Goal: Information Seeking & Learning: Learn about a topic

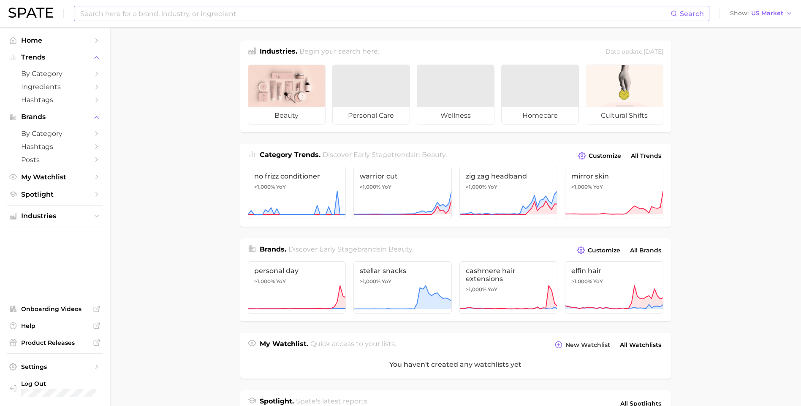
click at [128, 15] on input at bounding box center [374, 13] width 591 height 14
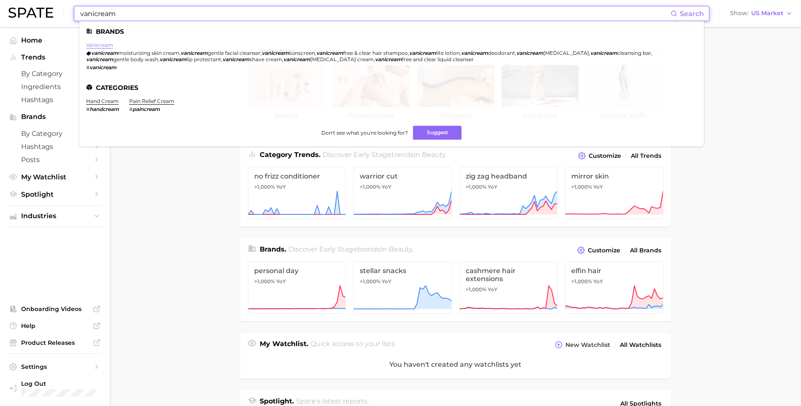
type input "vanicream"
click at [104, 46] on link "vanicream" at bounding box center [99, 45] width 27 height 6
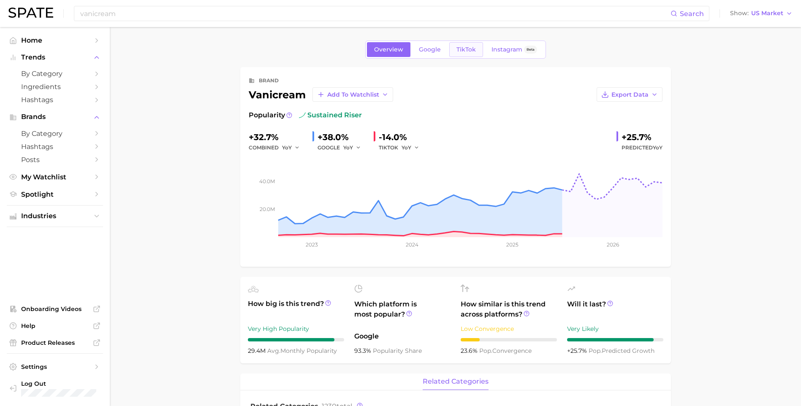
click at [457, 49] on span "TikTok" at bounding box center [465, 49] width 19 height 7
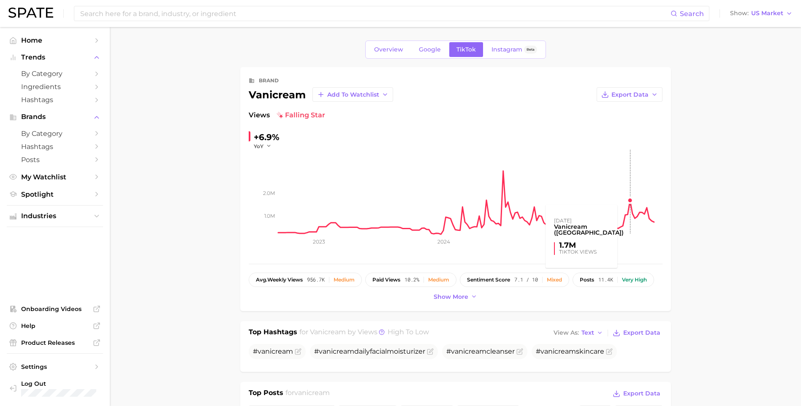
click at [629, 203] on rect at bounding box center [470, 192] width 384 height 84
click at [629, 199] on rect at bounding box center [470, 192] width 384 height 84
click at [630, 199] on rect at bounding box center [470, 192] width 384 height 84
click at [433, 52] on span "Google" at bounding box center [430, 49] width 22 height 7
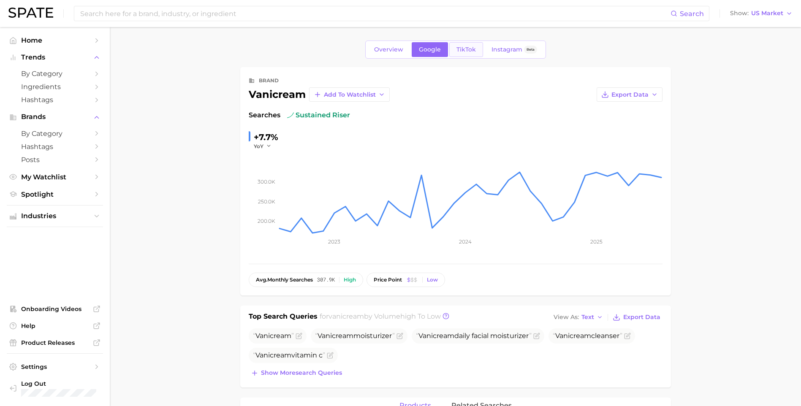
click at [455, 55] on link "TikTok" at bounding box center [466, 49] width 34 height 15
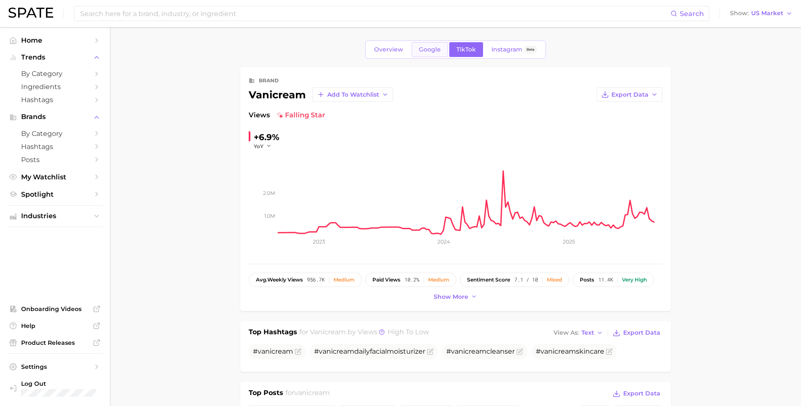
click at [431, 45] on link "Google" at bounding box center [430, 49] width 36 height 15
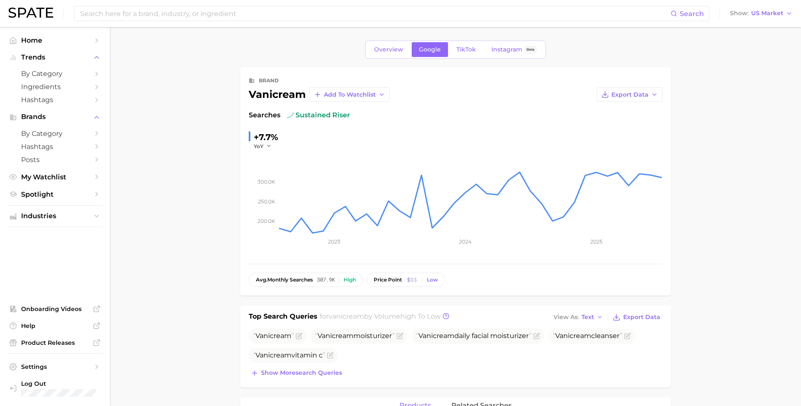
drag, startPoint x: 365, startPoint y: 49, endPoint x: 381, endPoint y: 49, distance: 15.6
click at [366, 49] on div "Overview Google TikTok Instagram Beta" at bounding box center [455, 50] width 431 height 18
click at [387, 49] on span "Overview" at bounding box center [388, 49] width 29 height 7
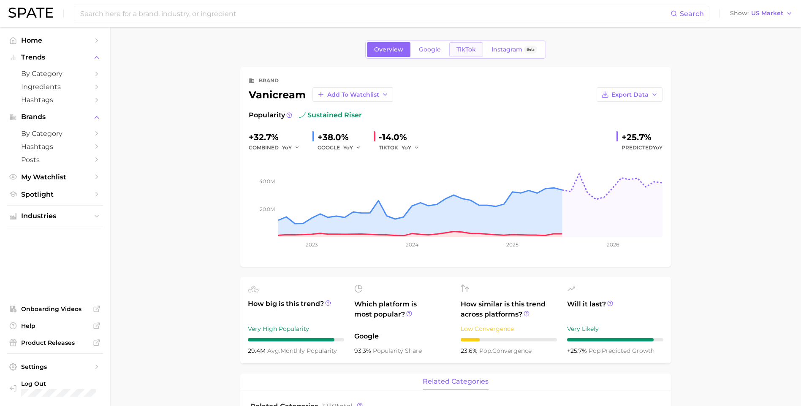
click at [457, 53] on link "TikTok" at bounding box center [466, 49] width 34 height 15
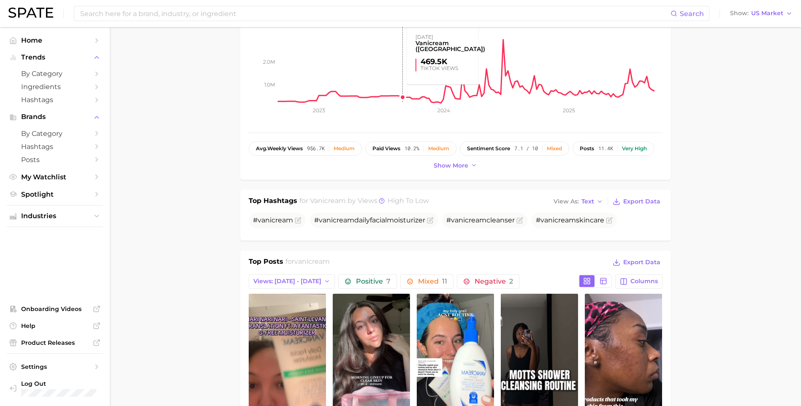
scroll to position [42, 0]
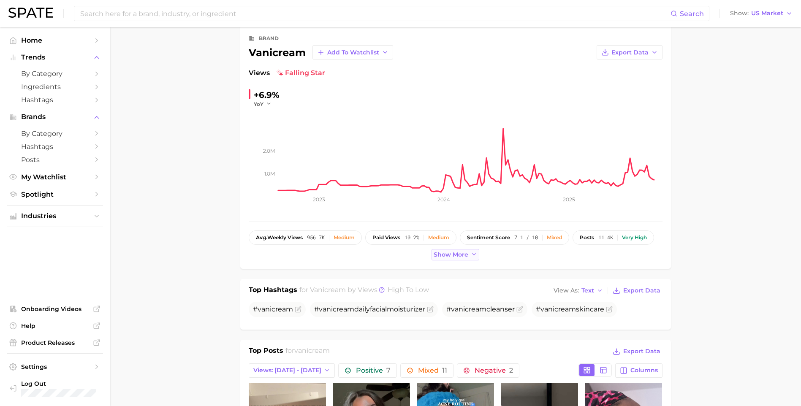
click at [471, 257] on icon at bounding box center [474, 254] width 7 height 7
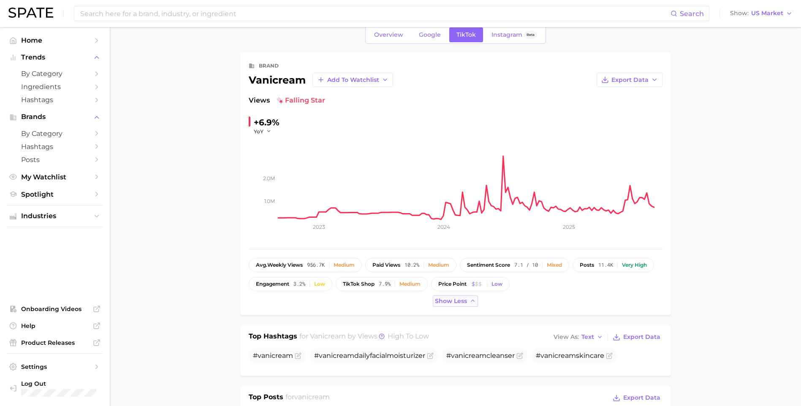
scroll to position [0, 0]
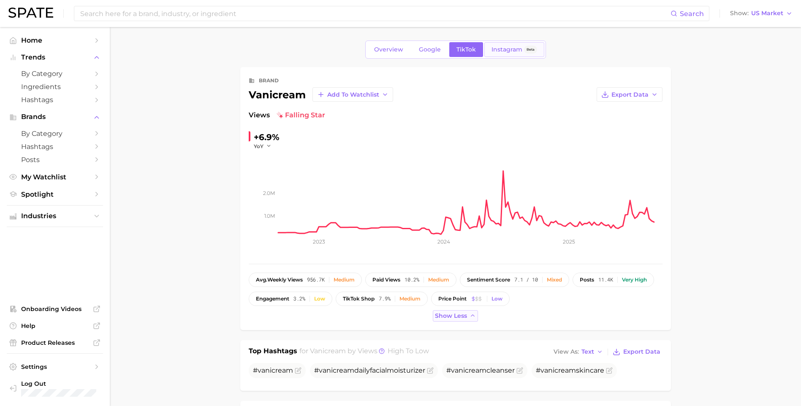
click at [507, 47] on span "Instagram" at bounding box center [506, 49] width 31 height 7
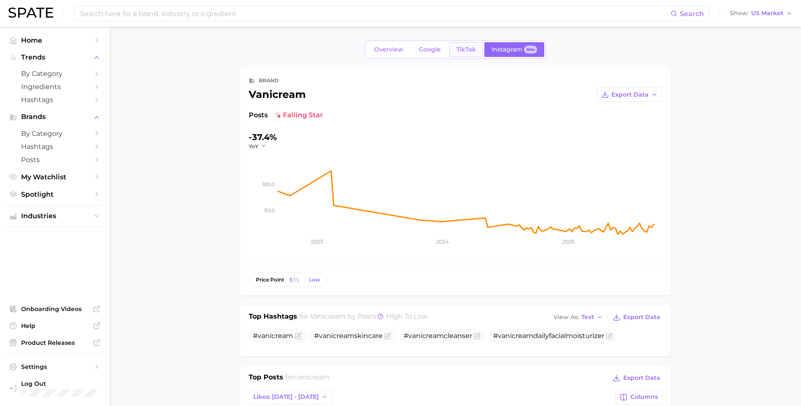
click at [473, 50] on span "TikTok" at bounding box center [465, 49] width 19 height 7
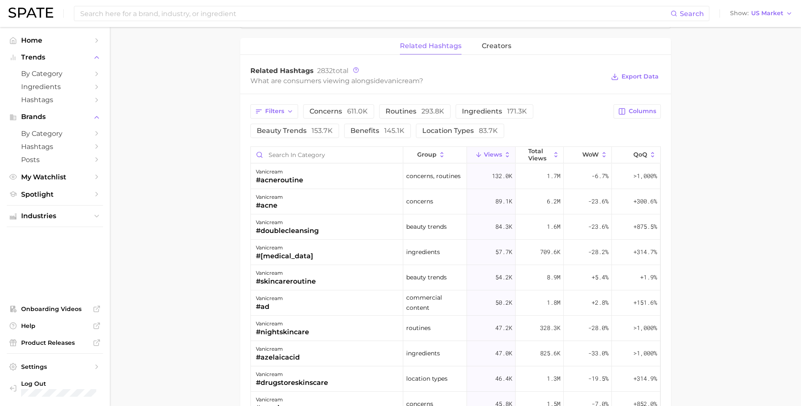
scroll to position [591, 0]
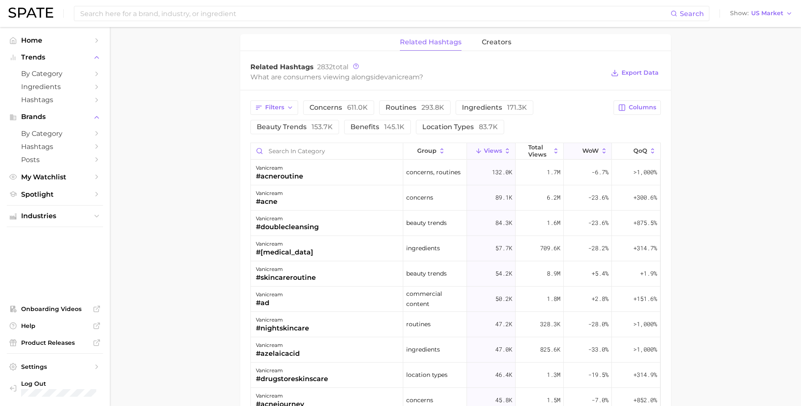
click at [587, 151] on span "WoW" at bounding box center [590, 150] width 16 height 7
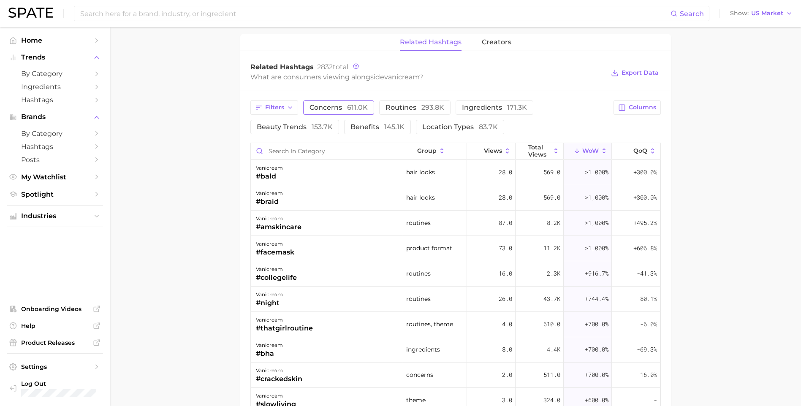
click at [333, 104] on span "concerns 611.0k" at bounding box center [338, 107] width 58 height 7
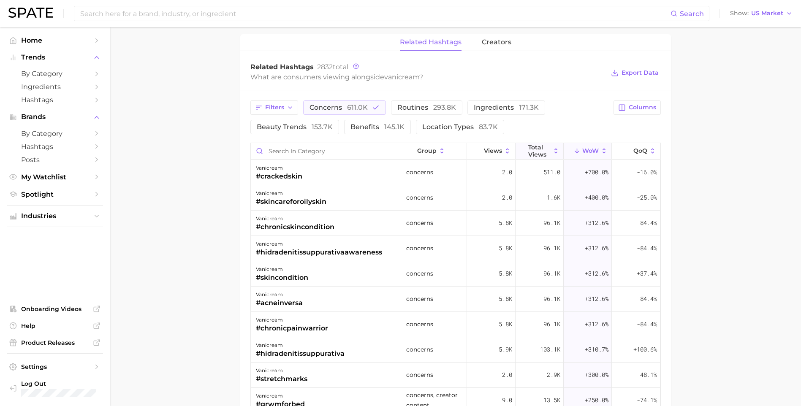
click at [528, 151] on span "Total Views" at bounding box center [539, 151] width 22 height 14
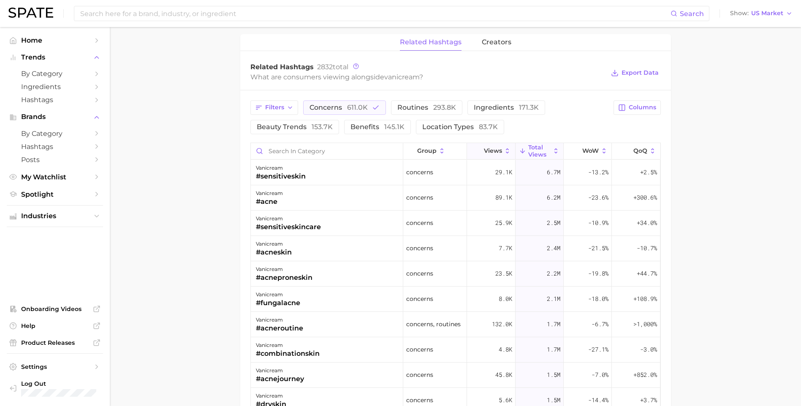
click at [487, 154] on button "Views" at bounding box center [491, 151] width 48 height 16
click at [543, 151] on span "Total Views" at bounding box center [539, 151] width 22 height 14
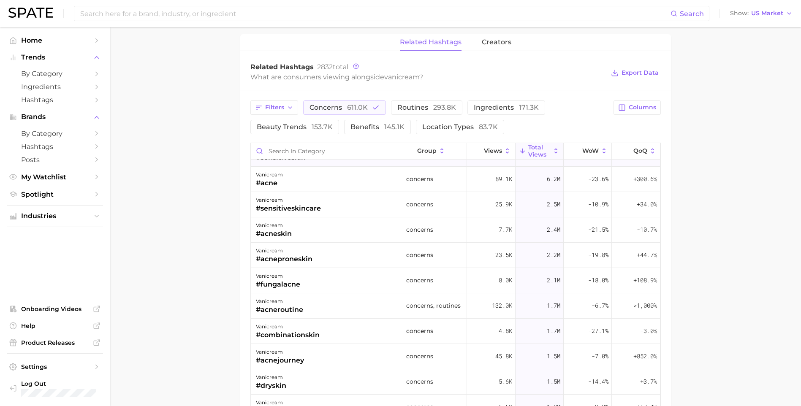
scroll to position [0, 0]
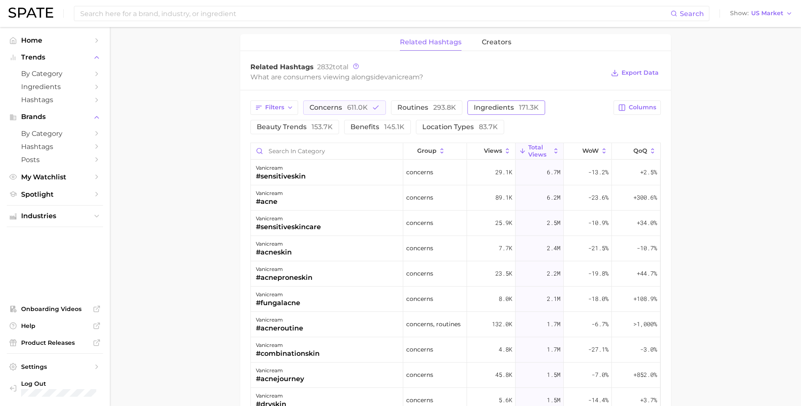
click at [487, 110] on span "ingredients 171.3k" at bounding box center [506, 107] width 65 height 7
click at [325, 106] on span "concerns 611.0k" at bounding box center [338, 107] width 58 height 7
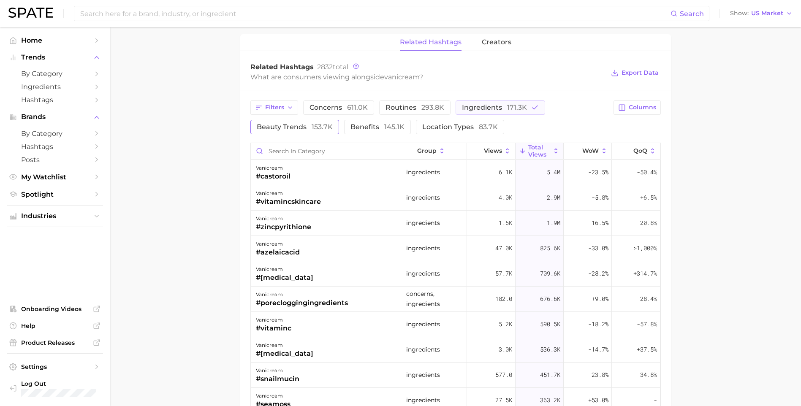
click at [306, 130] on span "beauty trends 153.7k" at bounding box center [295, 127] width 76 height 7
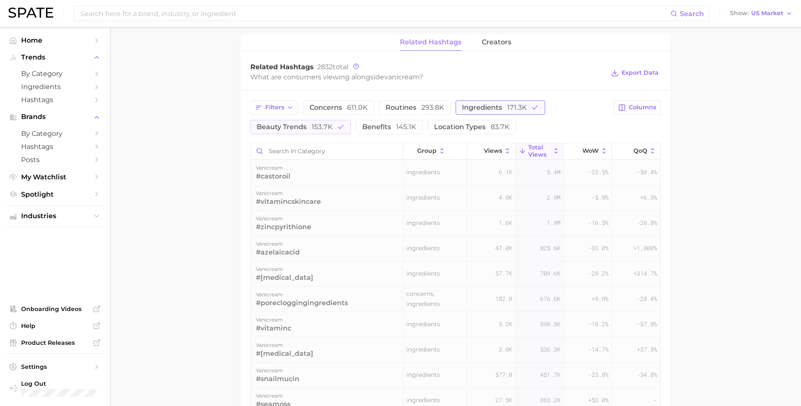
click at [485, 112] on button "ingredients 171.3k" at bounding box center [499, 107] width 89 height 14
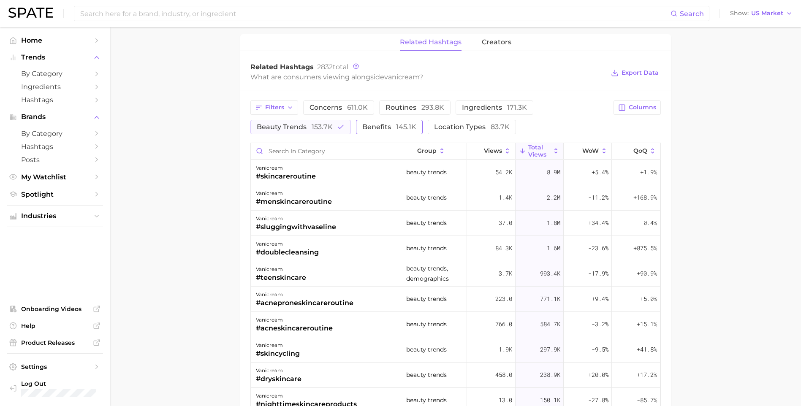
drag, startPoint x: 319, startPoint y: 123, endPoint x: 396, endPoint y: 133, distance: 78.4
click at [320, 123] on span "153.7k" at bounding box center [322, 127] width 21 height 8
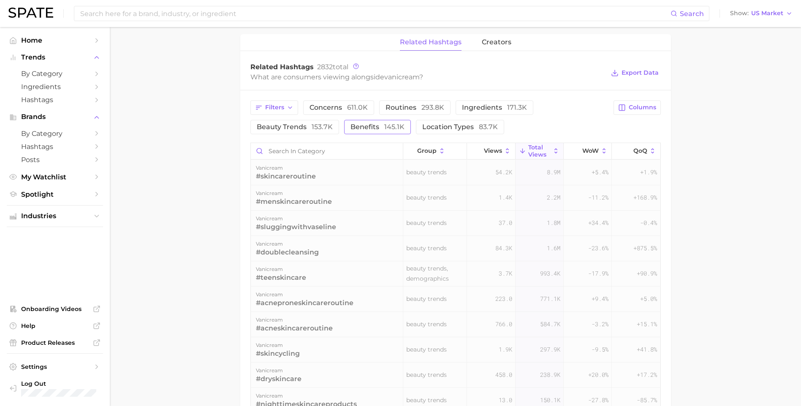
click at [396, 133] on button "benefits 145.1k" at bounding box center [377, 127] width 67 height 14
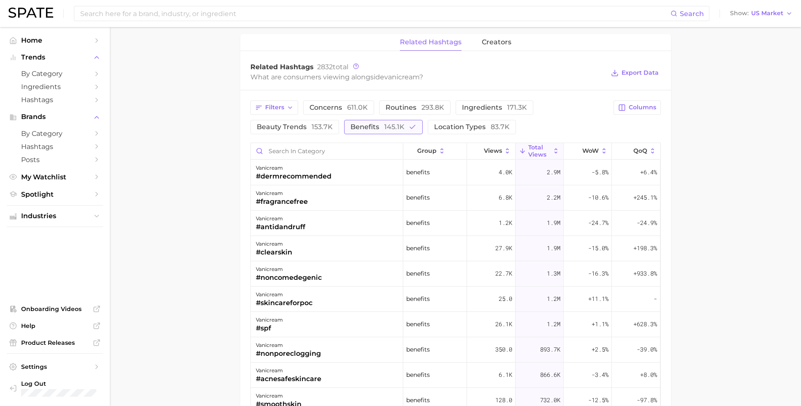
click at [395, 133] on button "benefits 145.1k" at bounding box center [383, 127] width 79 height 14
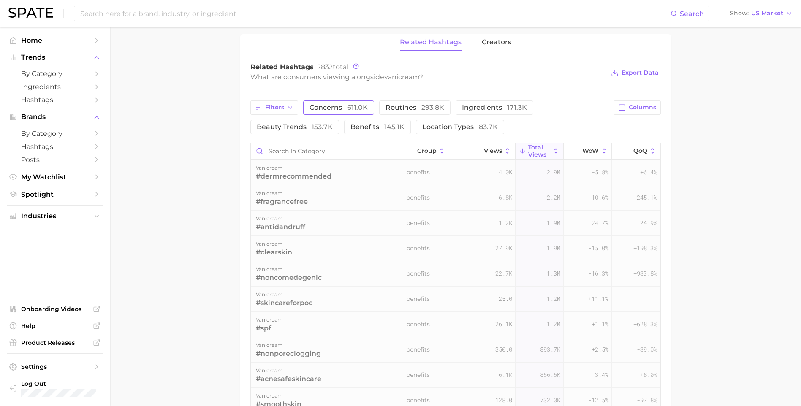
click at [344, 114] on button "concerns 611.0k" at bounding box center [338, 107] width 71 height 14
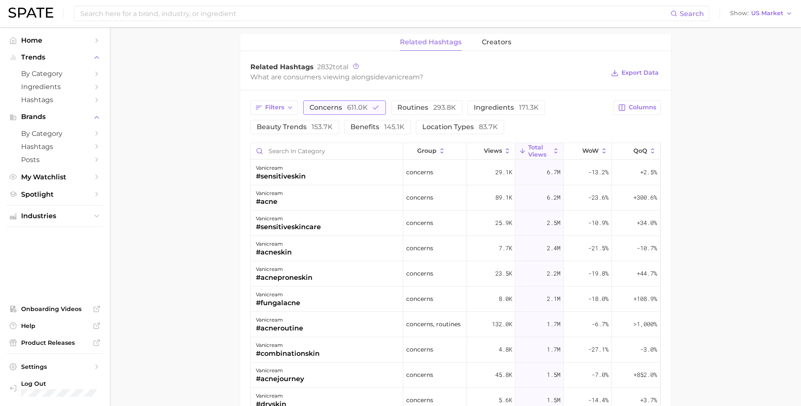
click at [349, 107] on span "611.0k" at bounding box center [357, 107] width 21 height 8
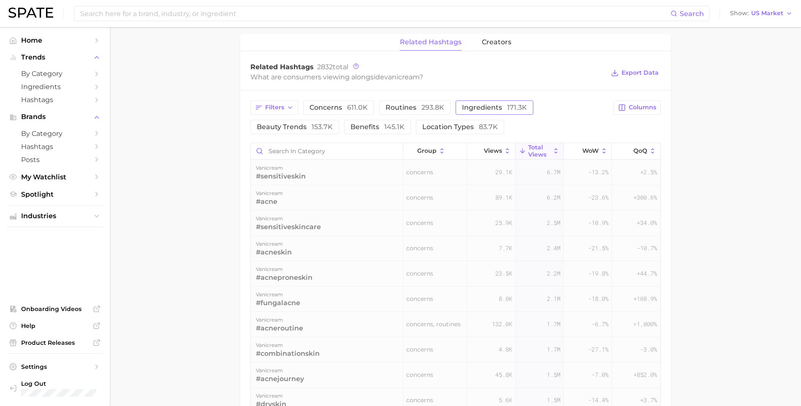
drag, startPoint x: 493, startPoint y: 108, endPoint x: 484, endPoint y: 111, distance: 9.7
click at [494, 108] on span "ingredients 171.3k" at bounding box center [494, 107] width 65 height 7
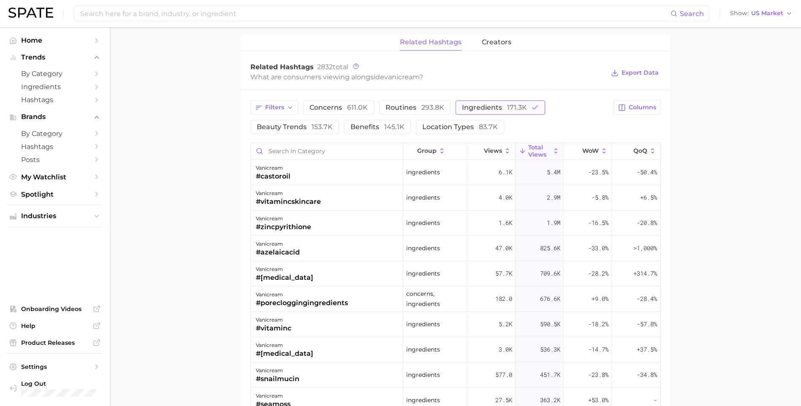
click at [507, 107] on span "171.3k" at bounding box center [517, 107] width 20 height 8
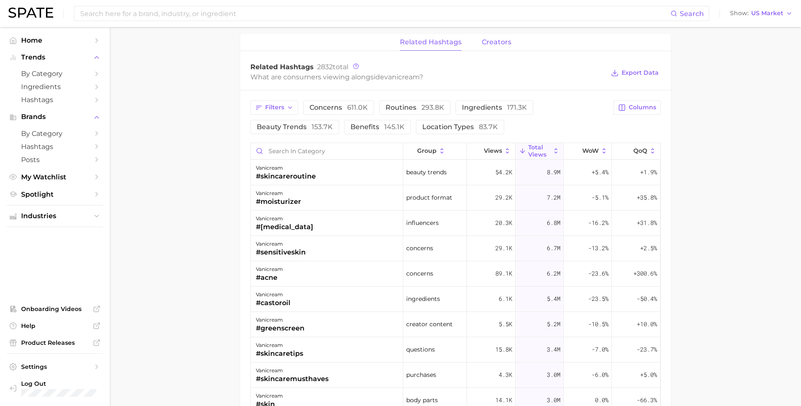
click at [488, 38] on button "creators" at bounding box center [497, 42] width 30 height 16
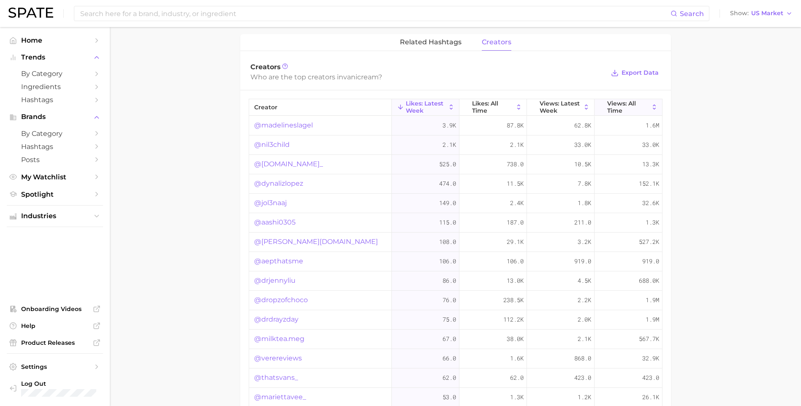
click at [613, 108] on span "Views: All Time" at bounding box center [628, 107] width 42 height 14
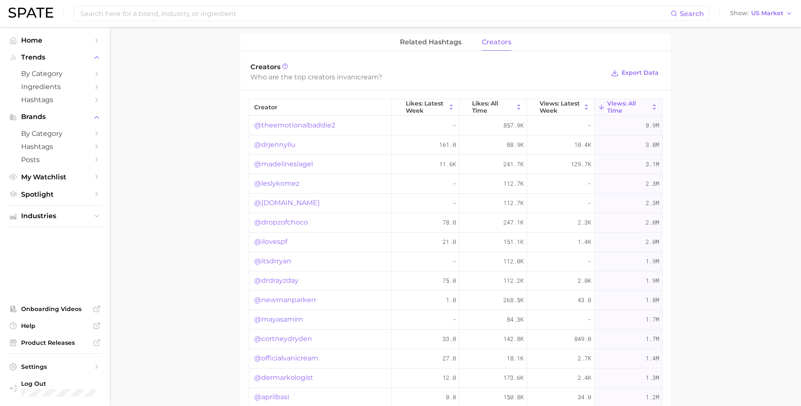
click at [310, 126] on link "@theemotionalbaddie2" at bounding box center [294, 125] width 81 height 10
click at [469, 38] on div "related hashtags creators" at bounding box center [455, 42] width 431 height 17
click at [452, 39] on span "related hashtags" at bounding box center [431, 42] width 62 height 8
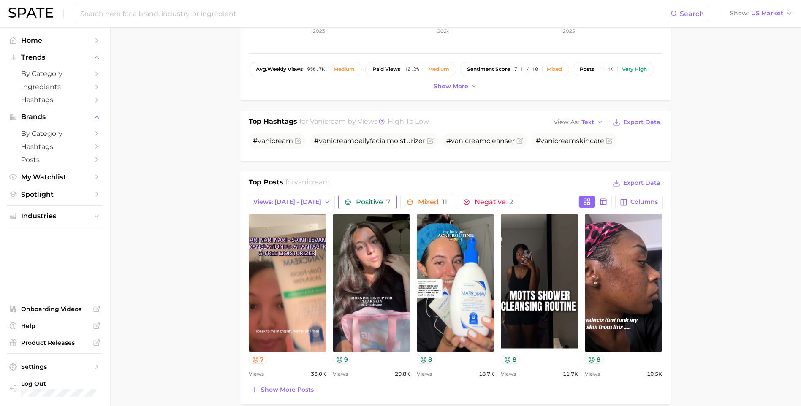
scroll to position [211, 0]
click at [309, 202] on span "Views: [DATE] - [DATE]" at bounding box center [287, 201] width 68 height 7
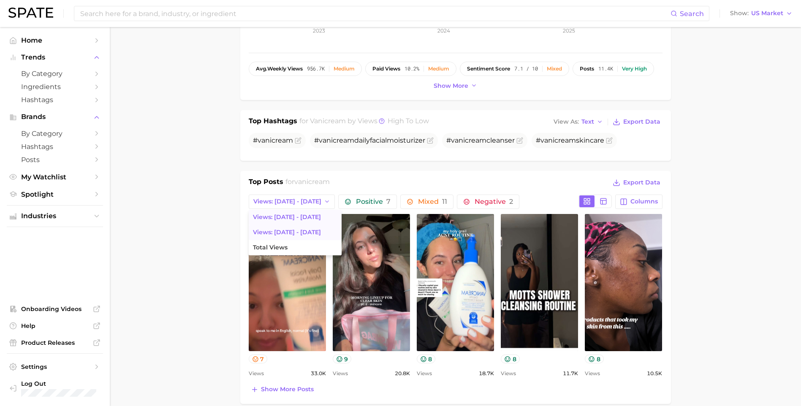
click at [299, 230] on span "Views: [DATE] - [DATE]" at bounding box center [287, 232] width 68 height 7
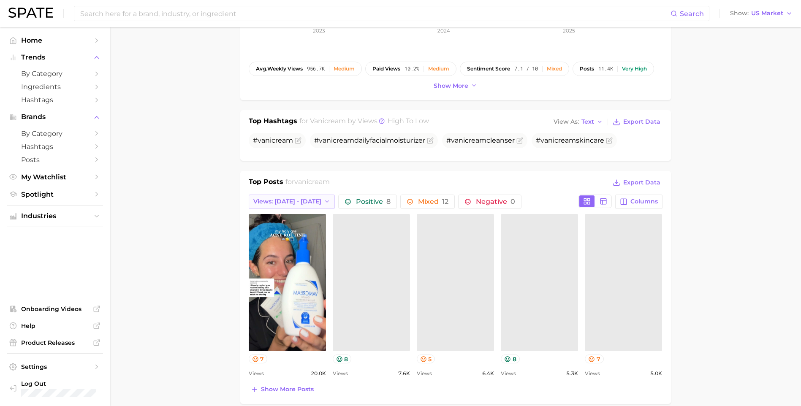
click at [293, 199] on span "Views: [DATE] - [DATE]" at bounding box center [287, 201] width 68 height 7
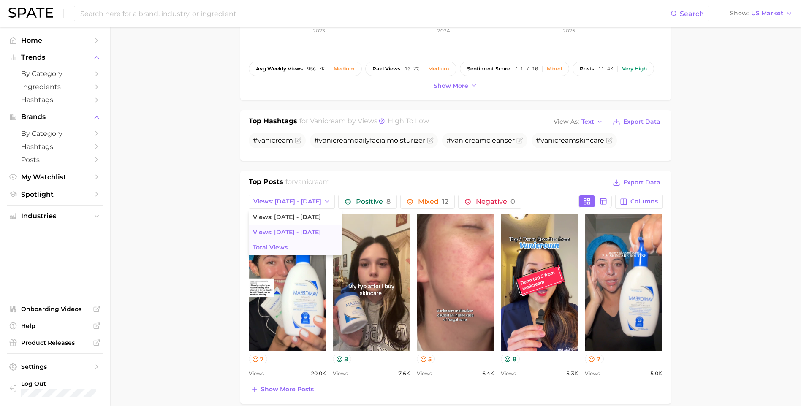
scroll to position [0, 0]
click at [287, 244] on button "Total Views" at bounding box center [295, 247] width 93 height 15
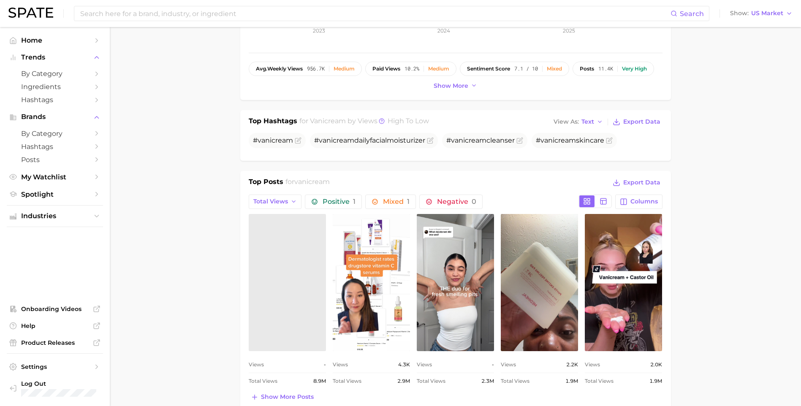
click at [241, 242] on div "Top Posts for vanicream Export Data Total Views Positive 1 Mixed 1 Negative 0 C…" at bounding box center [455, 291] width 431 height 241
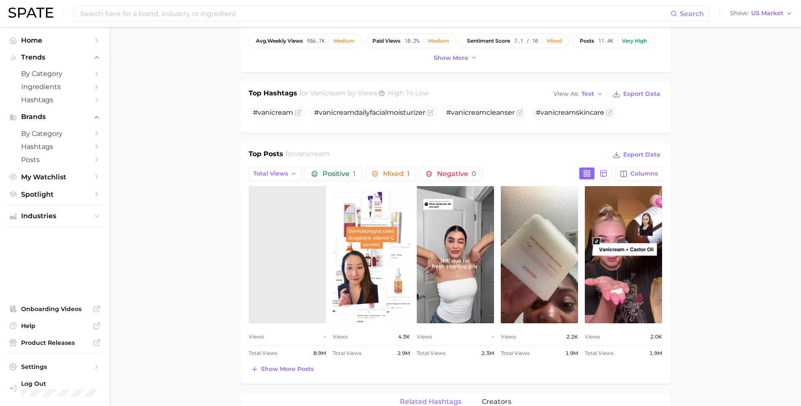
scroll to position [253, 0]
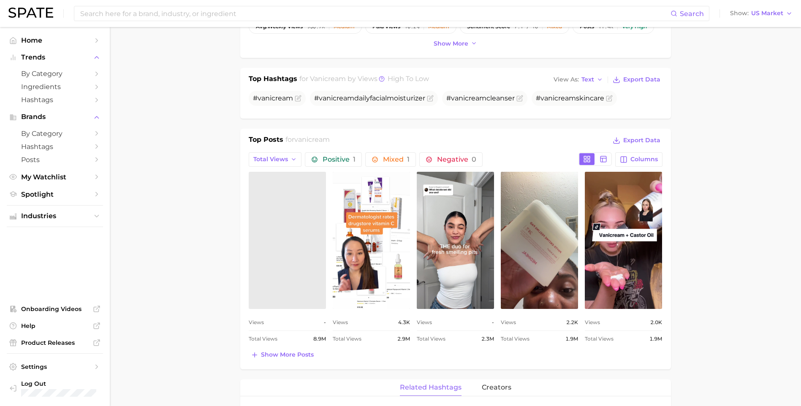
click at [271, 245] on link at bounding box center [287, 240] width 77 height 137
click at [311, 249] on div "Could not load this post." at bounding box center [287, 240] width 77 height 20
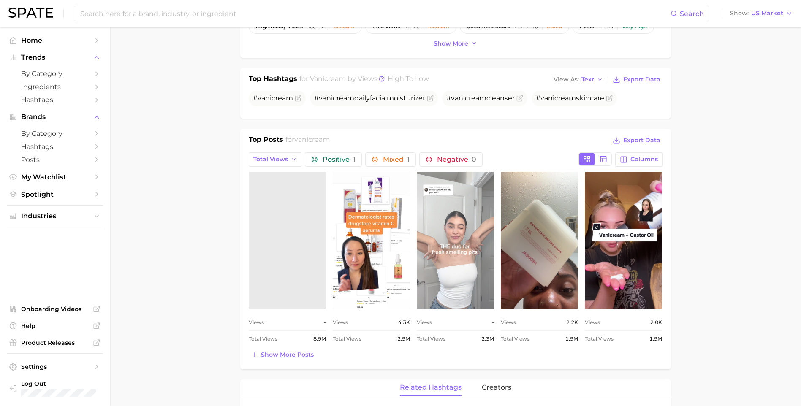
click at [444, 284] on link "view post on TikTok" at bounding box center [455, 240] width 77 height 137
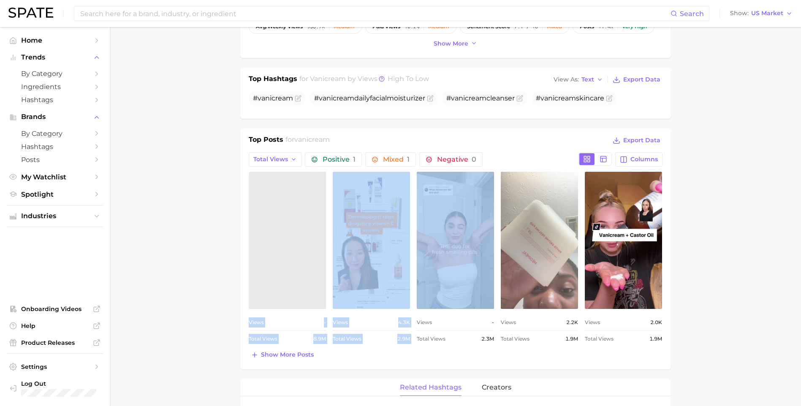
drag, startPoint x: 491, startPoint y: 247, endPoint x: 569, endPoint y: 245, distance: 78.1
click at [569, 245] on div "Top Posts for vanicream Export Data Total Views Positive 1 Mixed 1 Negative 0 C…" at bounding box center [455, 249] width 431 height 241
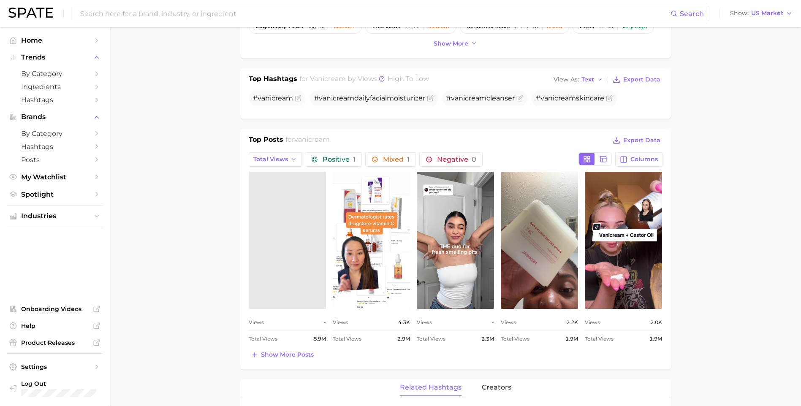
click at [698, 272] on main "Overview Google TikTok Instagram Beta brand vanicream Add to Watchlist Export D…" at bounding box center [455, 360] width 691 height 1173
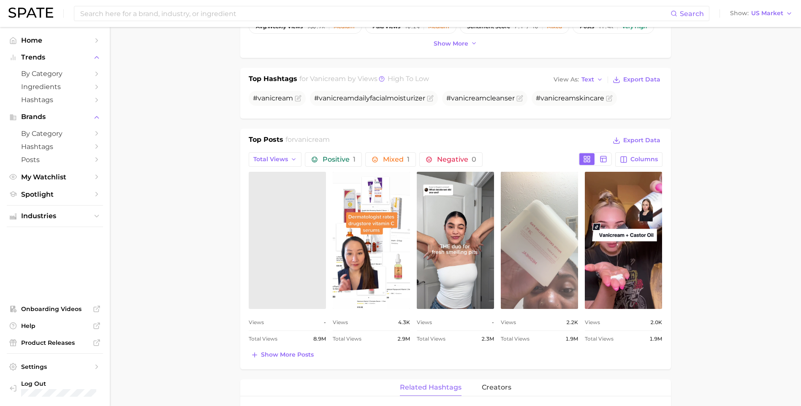
click at [561, 243] on link "view post on TikTok" at bounding box center [539, 240] width 77 height 137
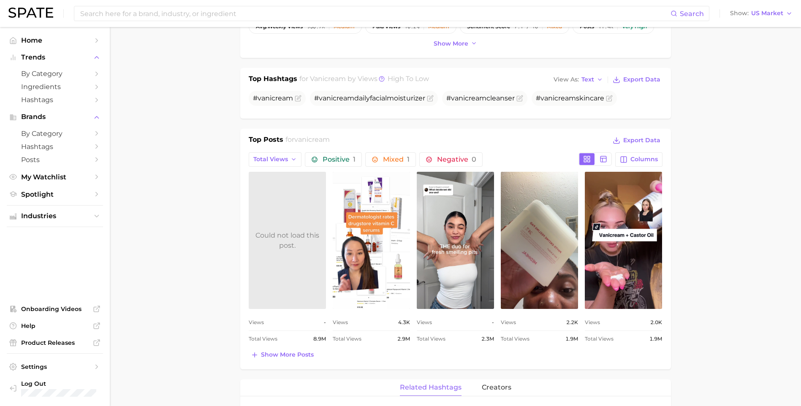
click at [320, 336] on span "8.9m" at bounding box center [319, 339] width 13 height 10
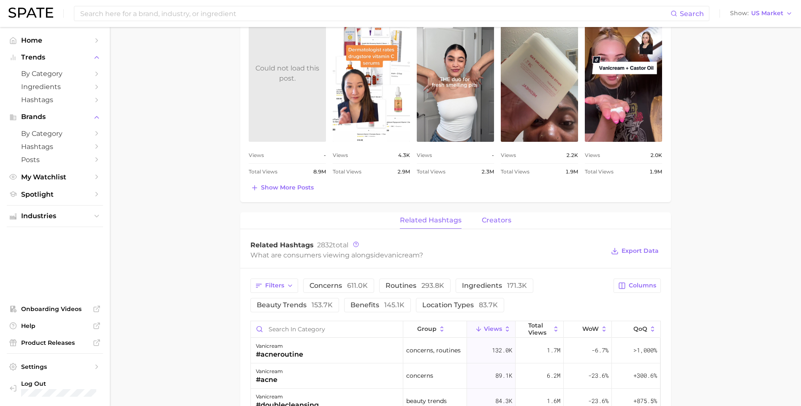
scroll to position [422, 0]
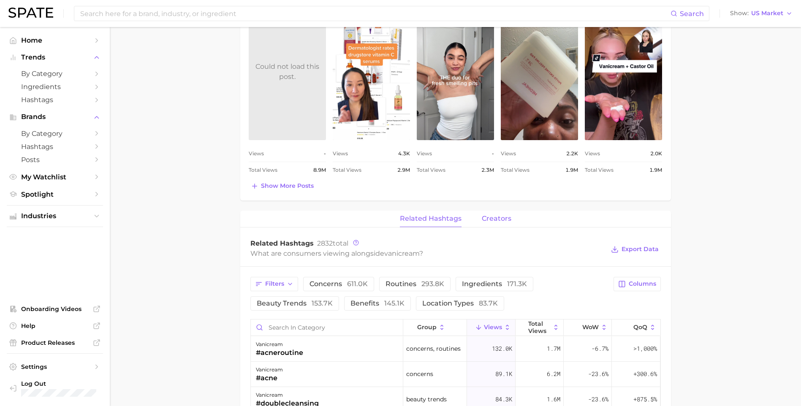
click at [489, 212] on button "creators" at bounding box center [497, 219] width 30 height 16
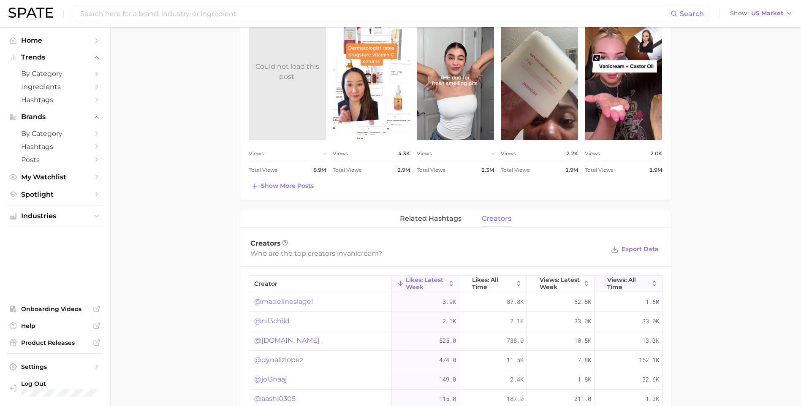
click at [627, 284] on span "Views: All Time" at bounding box center [628, 283] width 42 height 14
drag, startPoint x: 346, startPoint y: 303, endPoint x: 255, endPoint y: 308, distance: 90.9
click at [255, 308] on div "@theemotionalbaddie2" at bounding box center [320, 302] width 143 height 19
drag, startPoint x: 255, startPoint y: 308, endPoint x: 325, endPoint y: 300, distance: 70.9
copy link "@theemotionalbaddie2"
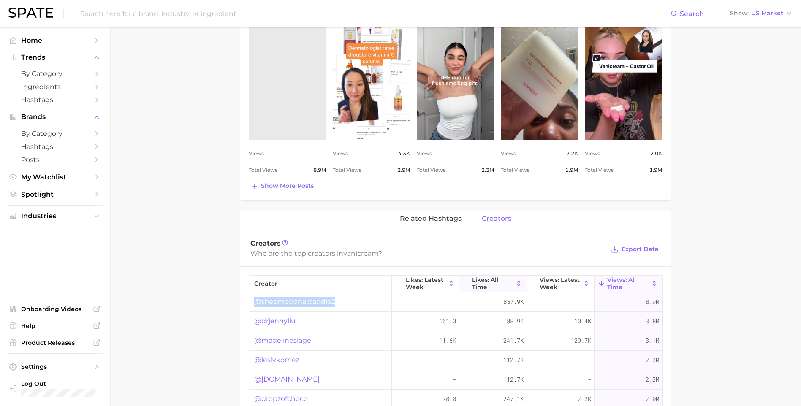
click at [499, 284] on span "Likes: All Time" at bounding box center [493, 283] width 42 height 14
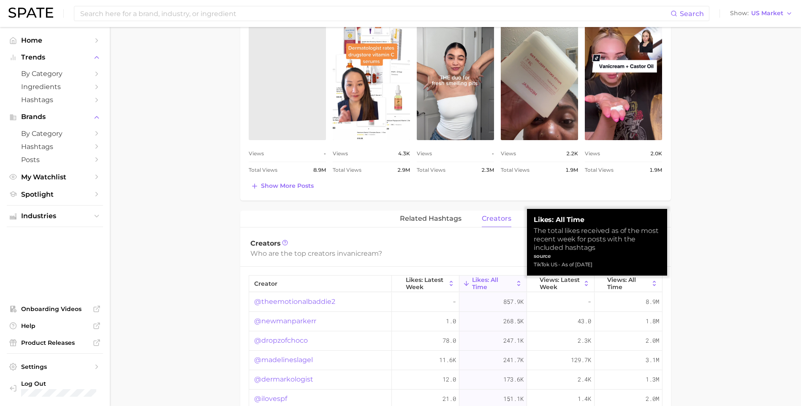
click at [496, 282] on span "Likes: All Time" at bounding box center [493, 283] width 42 height 14
click at [612, 284] on span "Views: All Time" at bounding box center [628, 283] width 42 height 14
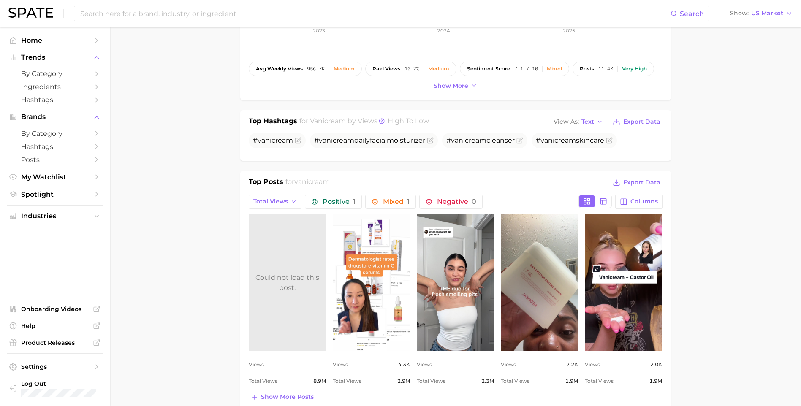
scroll to position [0, 0]
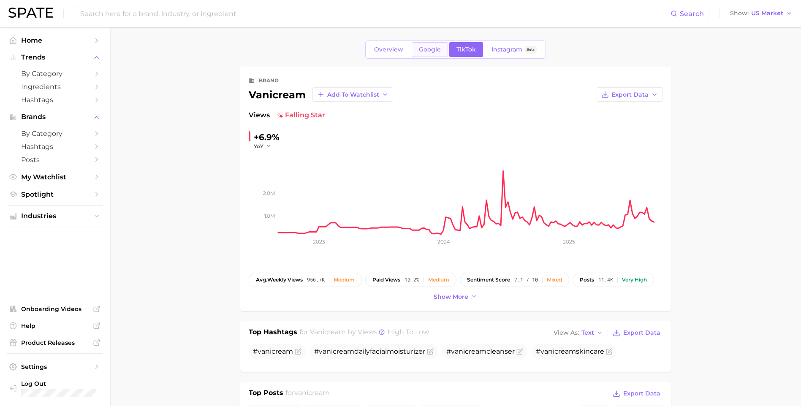
click at [428, 52] on span "Google" at bounding box center [430, 49] width 22 height 7
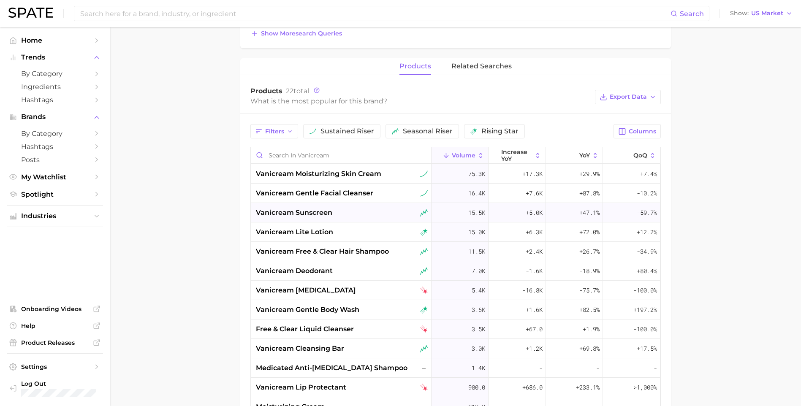
scroll to position [338, 0]
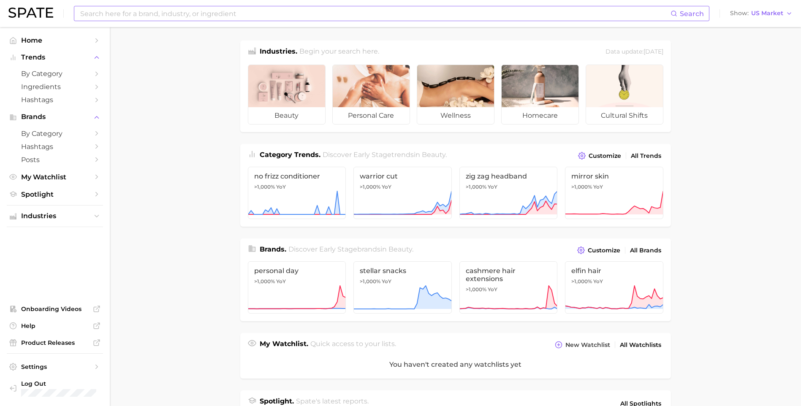
click at [167, 12] on input at bounding box center [374, 13] width 591 height 14
type input "la roche posay"
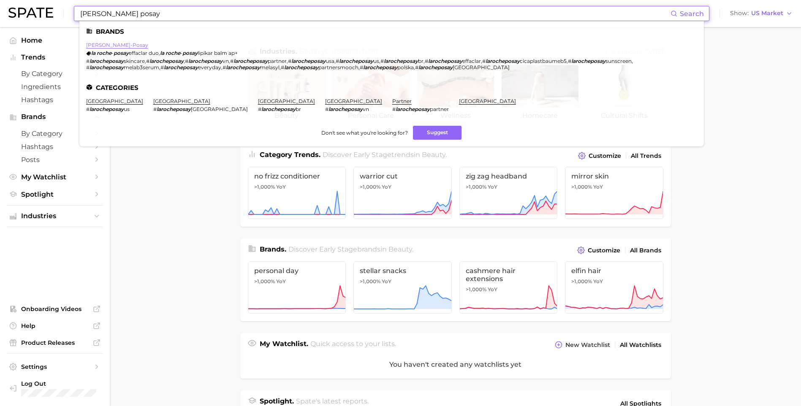
click at [122, 42] on link "la roche-posay" at bounding box center [117, 45] width 62 height 6
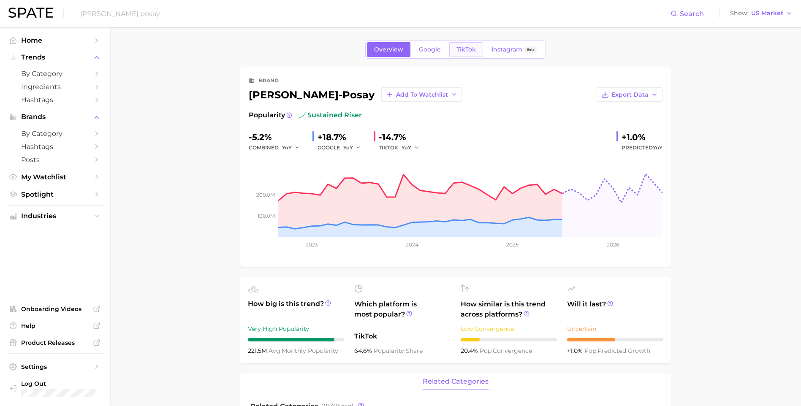
click at [465, 49] on span "TikTok" at bounding box center [465, 49] width 19 height 7
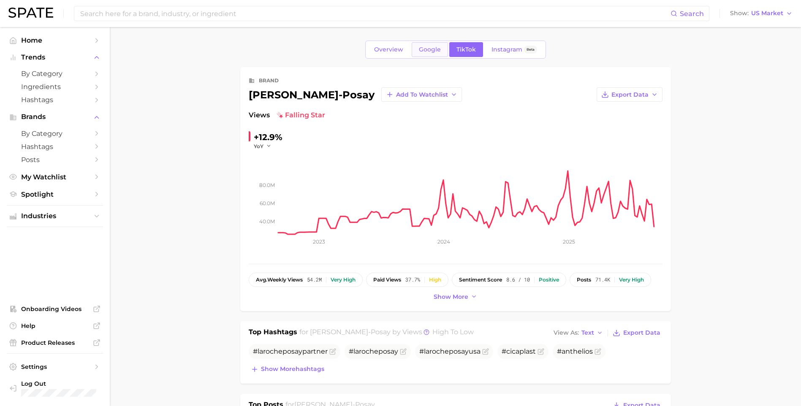
click at [438, 48] on span "Google" at bounding box center [430, 49] width 22 height 7
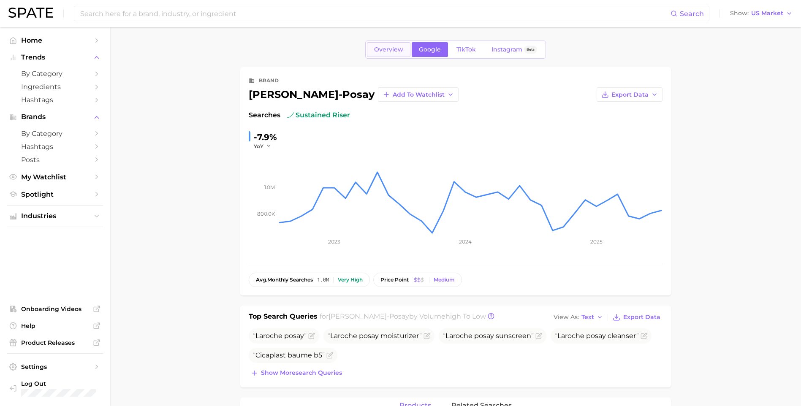
click at [381, 56] on link "Overview" at bounding box center [388, 49] width 43 height 15
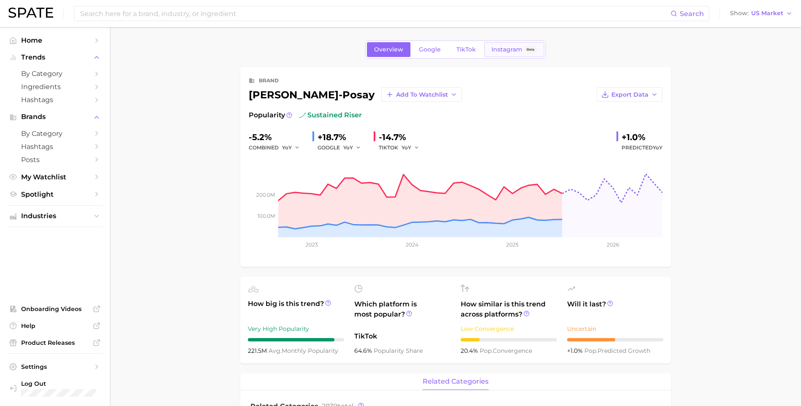
click at [497, 46] on span "Instagram" at bounding box center [506, 49] width 31 height 7
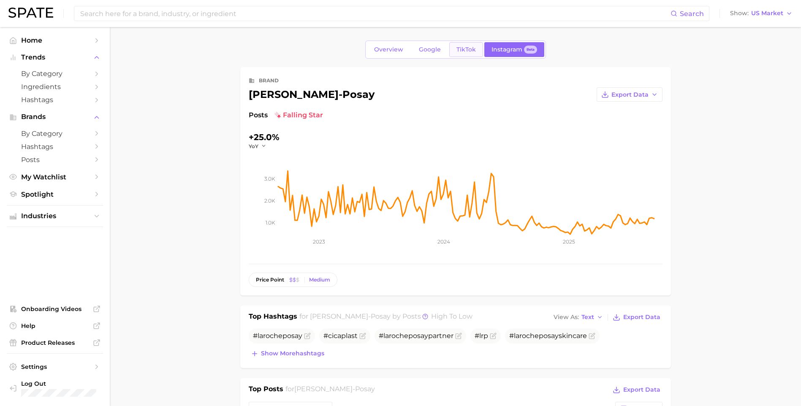
click at [465, 43] on link "TikTok" at bounding box center [466, 49] width 34 height 15
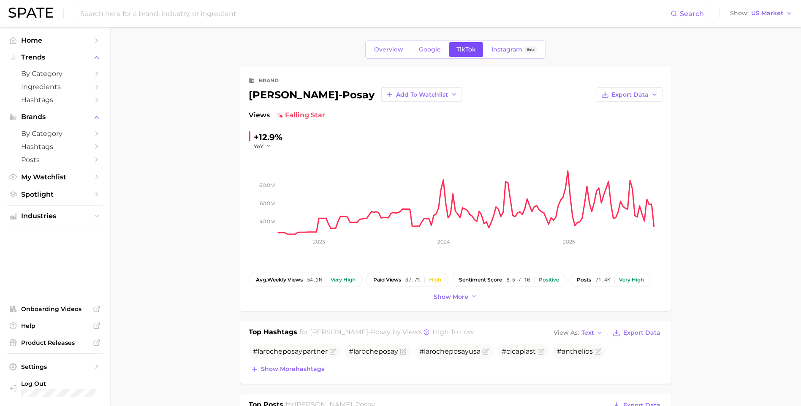
click at [464, 46] on span "TikTok" at bounding box center [465, 49] width 19 height 7
click at [270, 144] on icon "button" at bounding box center [269, 146] width 6 height 6
click at [264, 171] on span "QoQ" at bounding box center [265, 173] width 14 height 7
click at [273, 143] on div "QoQ" at bounding box center [266, 146] width 24 height 7
click at [273, 143] on icon "button" at bounding box center [271, 146] width 6 height 6
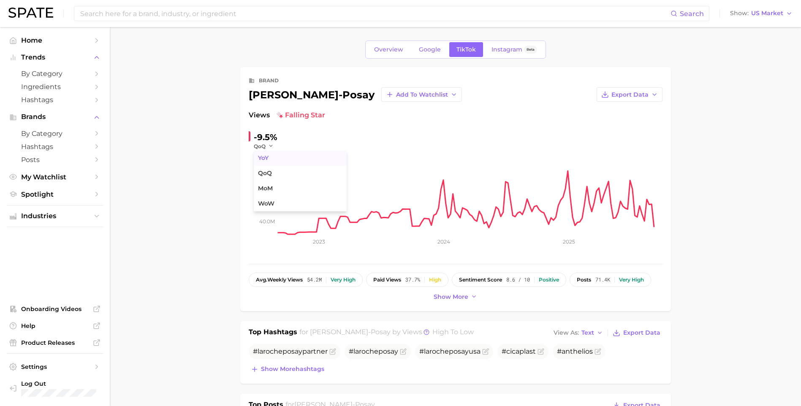
click at [269, 159] on button "YoY" at bounding box center [300, 158] width 93 height 15
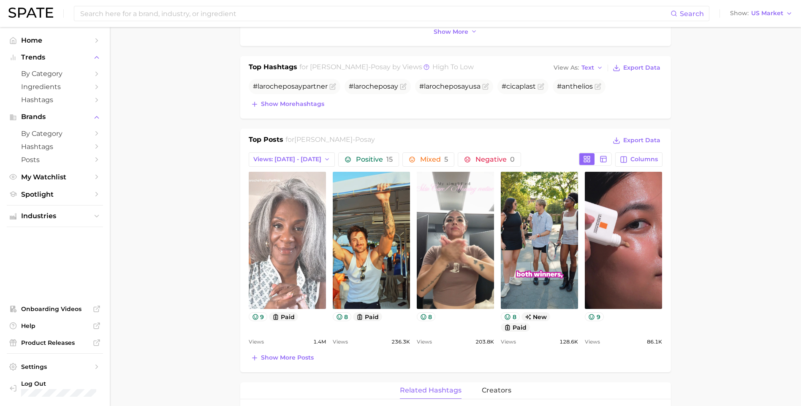
scroll to position [295, 0]
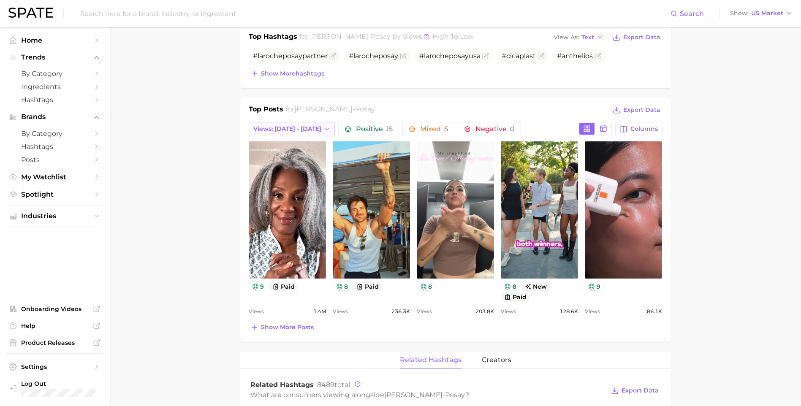
click at [303, 130] on span "Views: [DATE] - [DATE]" at bounding box center [287, 128] width 68 height 7
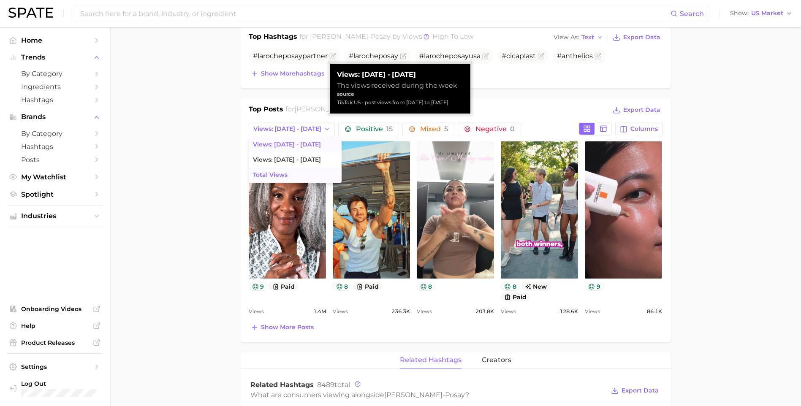
click at [281, 176] on span "Total Views" at bounding box center [270, 174] width 35 height 7
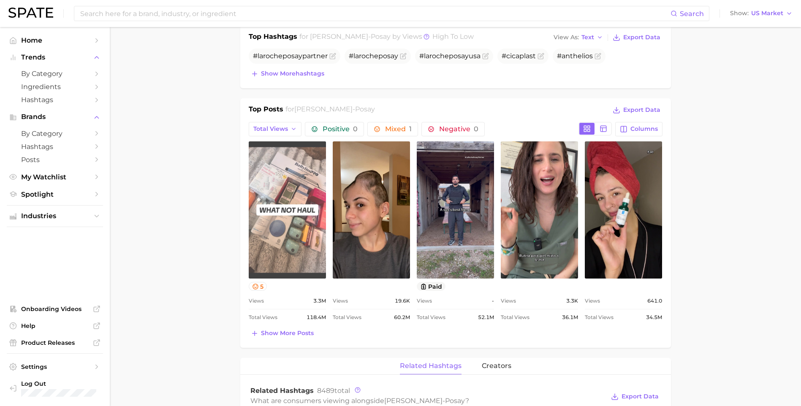
scroll to position [0, 0]
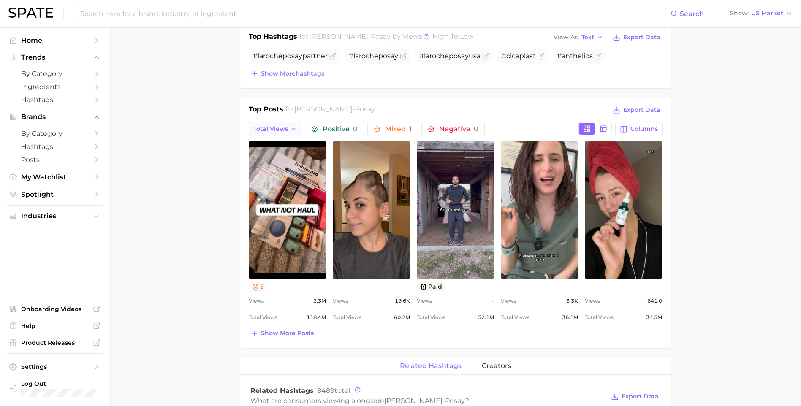
click at [299, 127] on button "Total Views" at bounding box center [275, 129] width 53 height 14
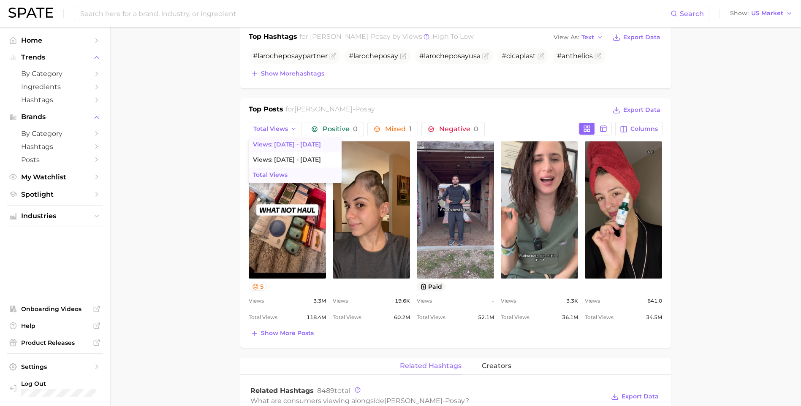
click at [294, 147] on span "Views: [DATE] - [DATE]" at bounding box center [287, 144] width 68 height 7
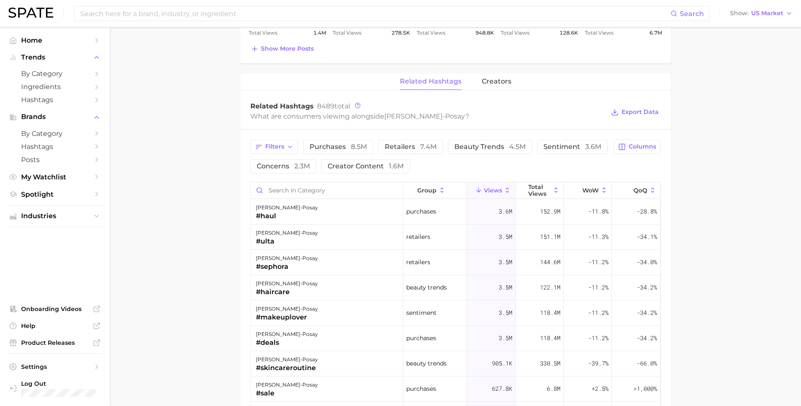
scroll to position [591, 0]
click at [538, 192] on span "Total Views" at bounding box center [539, 190] width 22 height 14
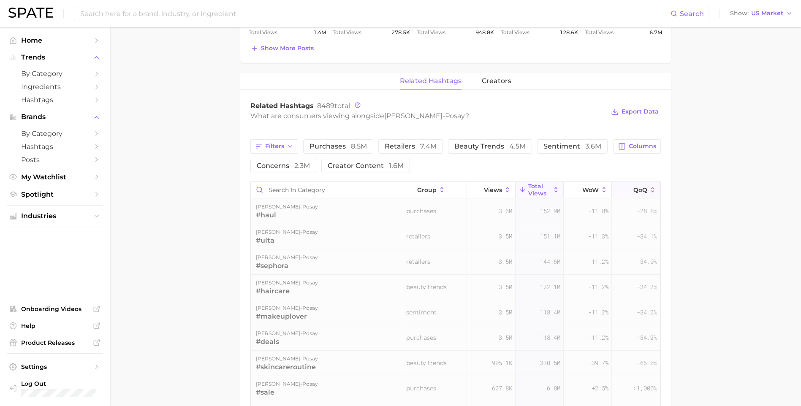
click at [639, 189] on span "QoQ" at bounding box center [640, 190] width 14 height 7
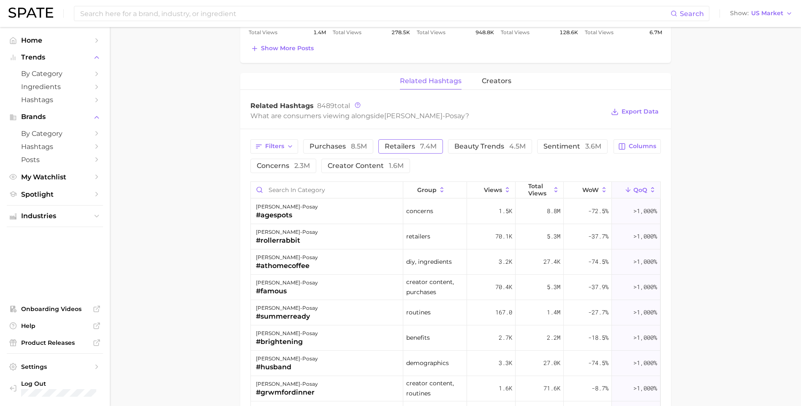
click at [417, 143] on span "retailers 7.4m" at bounding box center [411, 146] width 52 height 7
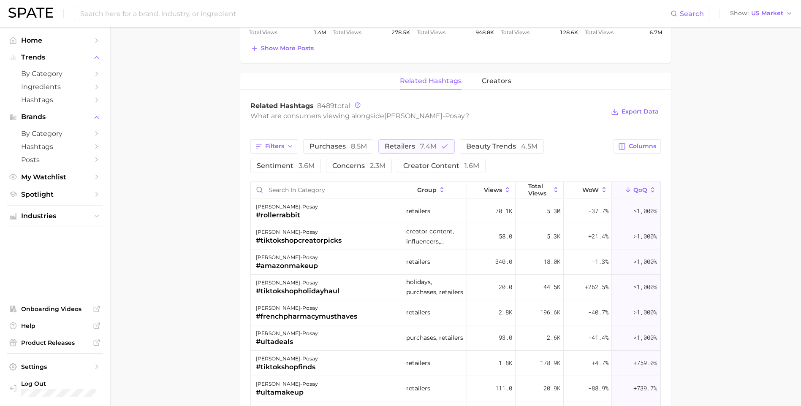
click at [509, 154] on div "Filters purchases 8.5m retailers 7.4m beauty trends 4.5m sentiment 3.6m concern…" at bounding box center [429, 156] width 358 height 34
click at [417, 141] on button "retailers 7.4m" at bounding box center [416, 146] width 76 height 14
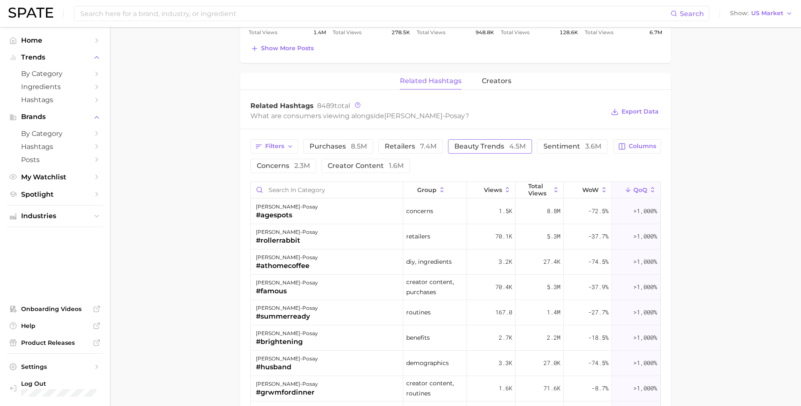
click at [491, 144] on span "beauty trends 4.5m" at bounding box center [489, 146] width 71 height 7
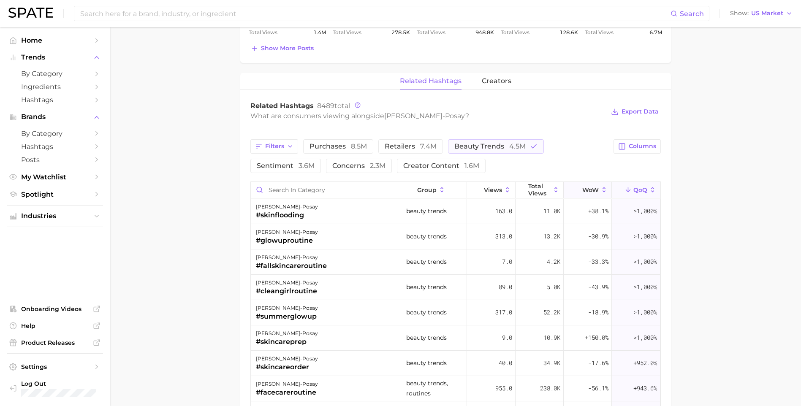
click at [604, 192] on button "WoW" at bounding box center [588, 190] width 48 height 16
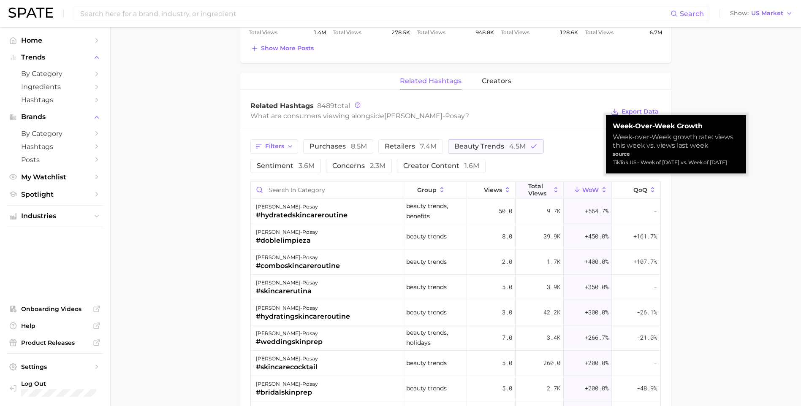
click at [539, 192] on span "Total Views" at bounding box center [539, 190] width 22 height 14
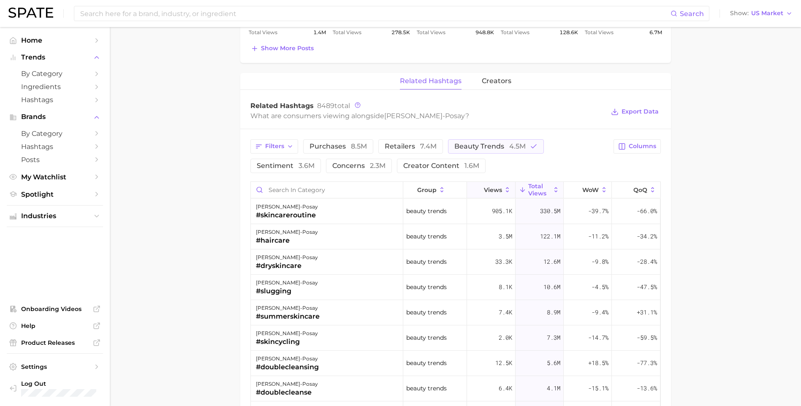
click at [504, 190] on icon at bounding box center [508, 190] width 8 height 8
click at [538, 191] on span "Total Views" at bounding box center [539, 190] width 22 height 14
click at [401, 144] on span "retailers 7.4m" at bounding box center [411, 146] width 52 height 7
drag, startPoint x: 493, startPoint y: 145, endPoint x: 452, endPoint y: 150, distance: 41.3
click at [492, 146] on span "beauty trends 4.5m" at bounding box center [501, 146] width 71 height 7
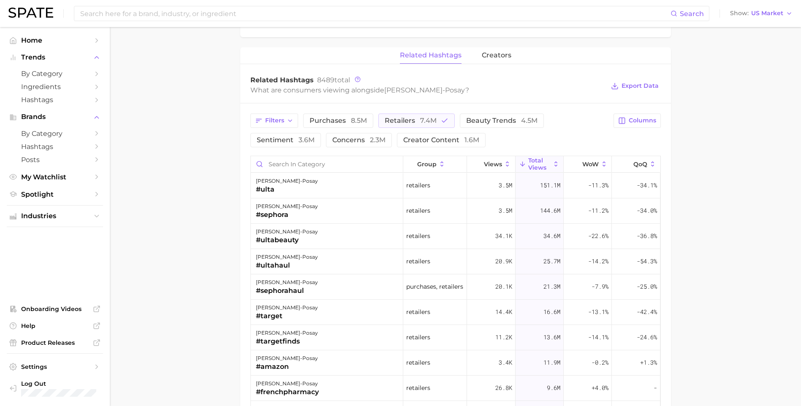
scroll to position [633, 0]
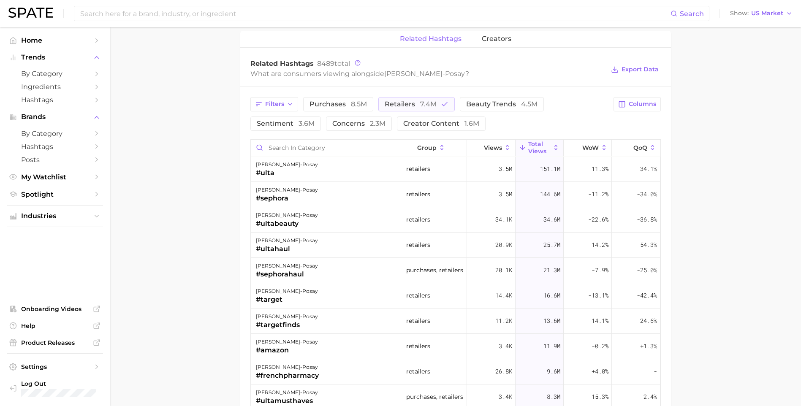
click at [396, 117] on div "Filters purchases 8.5m retailers 7.4m beauty trends 4.5m sentiment 3.6m concern…" at bounding box center [429, 114] width 358 height 34
click at [410, 111] on div "Filters purchases 8.5m retailers 7.4m beauty trends 4.5m sentiment 3.6m concern…" at bounding box center [429, 114] width 358 height 34
click at [410, 108] on button "retailers 7.4m" at bounding box center [416, 104] width 76 height 14
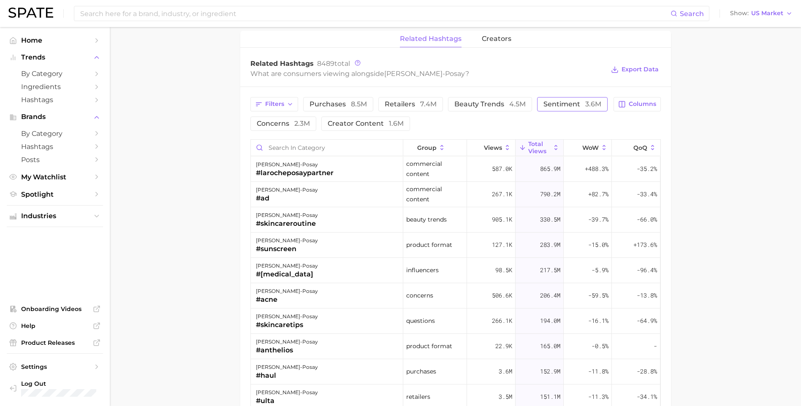
drag, startPoint x: 607, startPoint y: 103, endPoint x: 566, endPoint y: 106, distance: 41.0
click at [606, 103] on div "Filters purchases 8.5m retailers 7.4m beauty trends 4.5m sentiment 3.6m concern…" at bounding box center [429, 114] width 358 height 34
click at [566, 107] on span "sentiment 3.6m" at bounding box center [572, 104] width 58 height 7
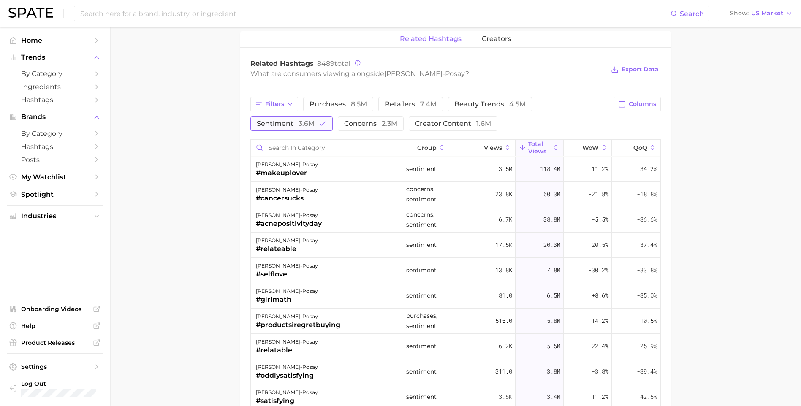
click at [323, 127] on icon "button" at bounding box center [323, 124] width 8 height 8
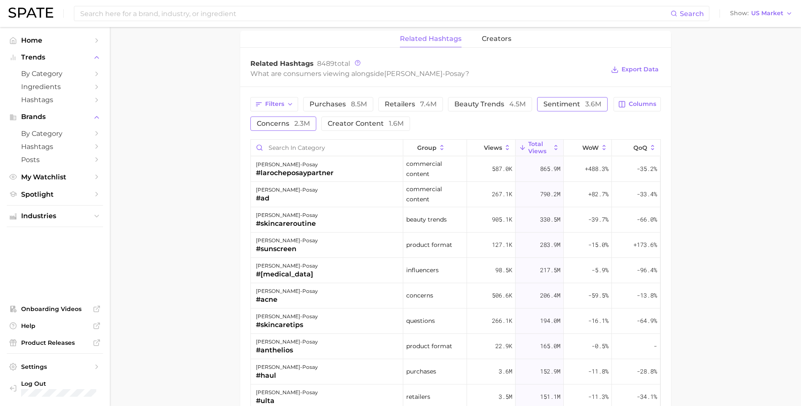
click at [298, 123] on span "2.3m" at bounding box center [302, 123] width 16 height 8
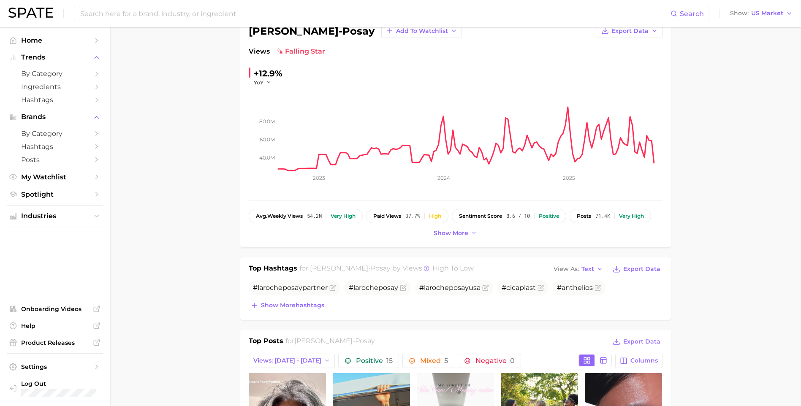
scroll to position [0, 0]
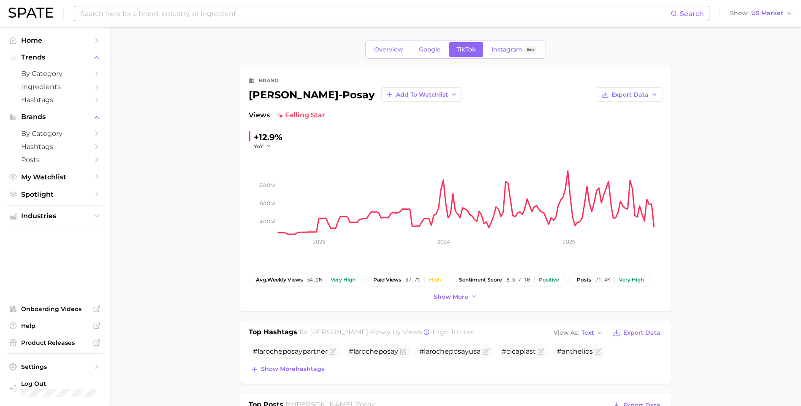
click at [228, 19] on input at bounding box center [374, 13] width 591 height 14
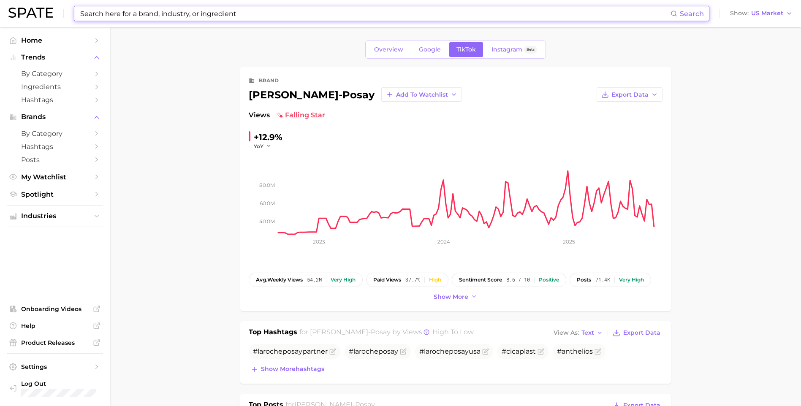
click at [273, 11] on input at bounding box center [374, 13] width 591 height 14
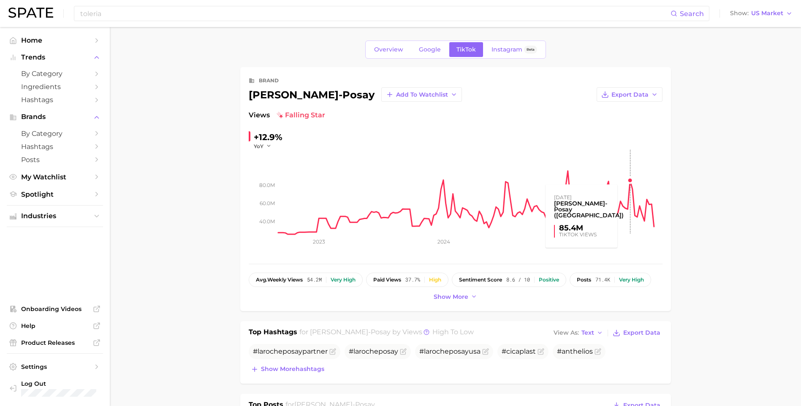
click at [625, 182] on rect at bounding box center [470, 192] width 384 height 84
click at [626, 179] on rect at bounding box center [470, 192] width 384 height 84
click at [625, 176] on rect at bounding box center [470, 192] width 384 height 84
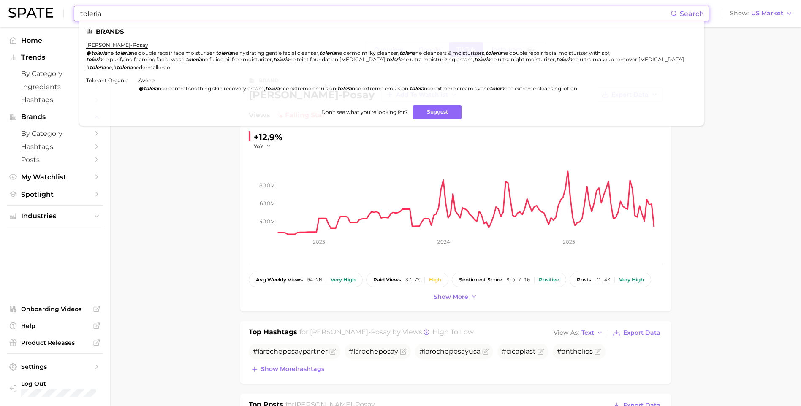
click at [132, 18] on input "toleria" at bounding box center [374, 13] width 591 height 14
drag, startPoint x: 133, startPoint y: 15, endPoint x: 206, endPoint y: 72, distance: 92.0
click at [135, 15] on input "toleria" at bounding box center [374, 13] width 591 height 14
drag, startPoint x: 146, startPoint y: 14, endPoint x: 40, endPoint y: -6, distance: 108.6
click at [40, 0] on html "toleria Search Brands la roche-posay toleria ne , toleria ne double repair face…" at bounding box center [400, 203] width 801 height 406
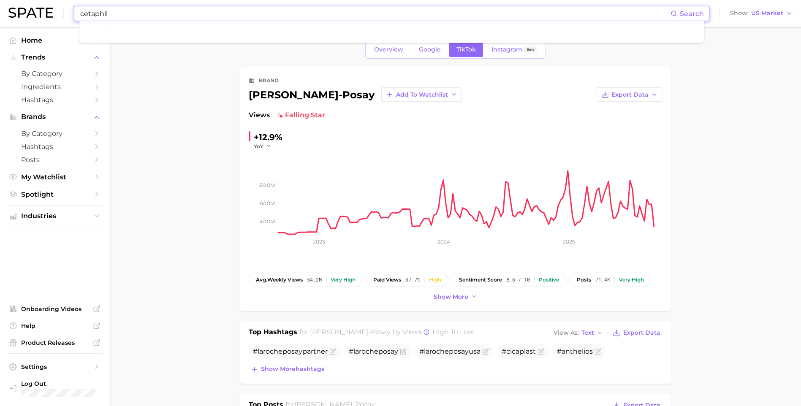
type input "cetaphil"
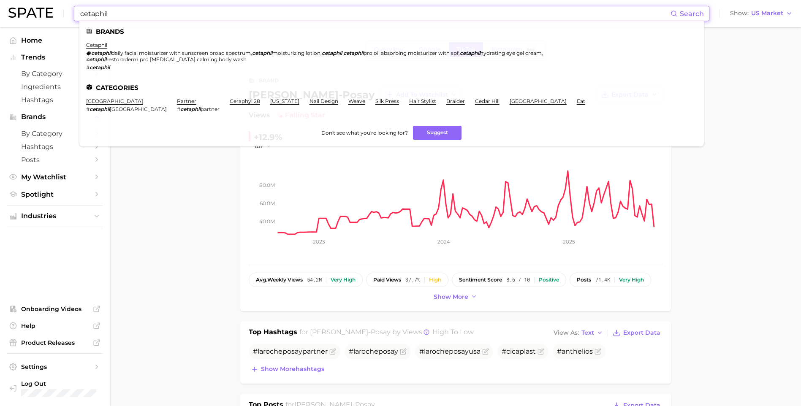
click at [110, 45] on li "cetaphil cetaphil daily facial moisturizer with sunscreen broad spectrum , ceta…" at bounding box center [386, 56] width 601 height 29
click at [96, 48] on li "cetaphil cetaphil daily facial moisturizer with sunscreen broad spectrum , ceta…" at bounding box center [386, 56] width 601 height 29
click at [95, 46] on link "cetaphil" at bounding box center [96, 45] width 21 height 6
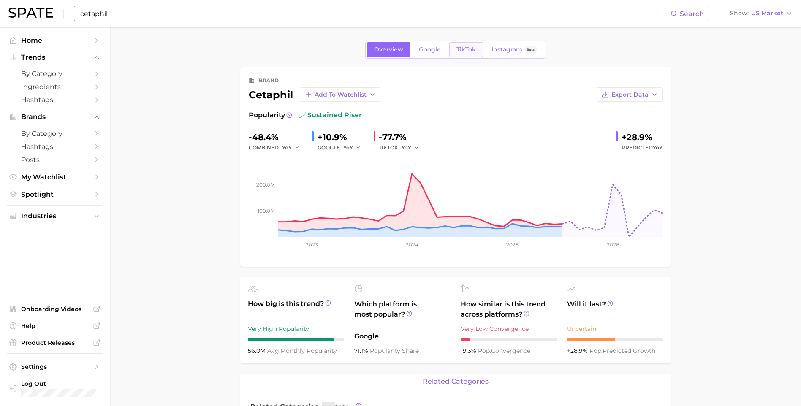
click at [479, 48] on link "TikTok" at bounding box center [466, 49] width 34 height 15
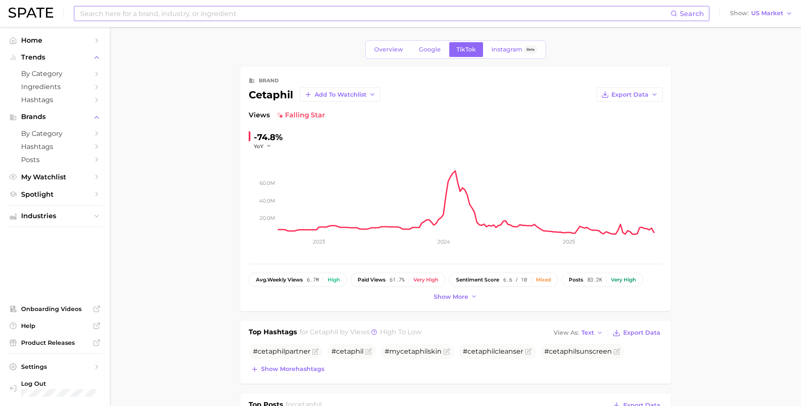
type input "cetaphil"
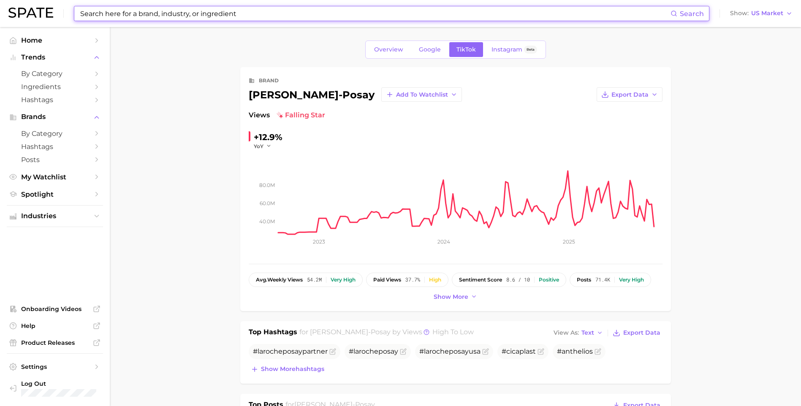
click at [197, 19] on input at bounding box center [374, 13] width 591 height 14
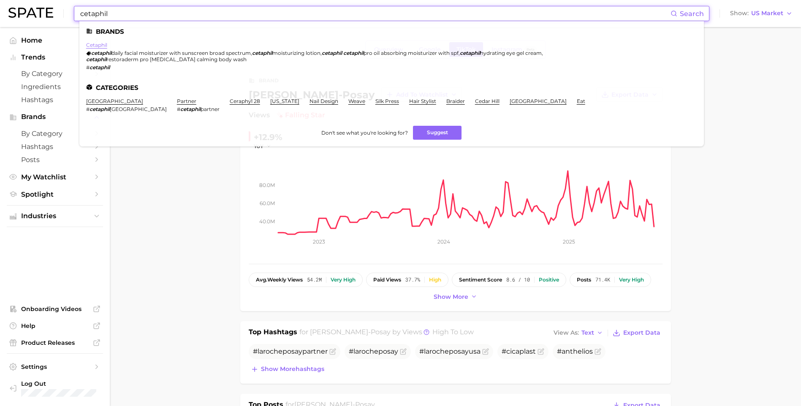
type input "cetaphil"
click at [103, 46] on link "cetaphil" at bounding box center [96, 45] width 21 height 6
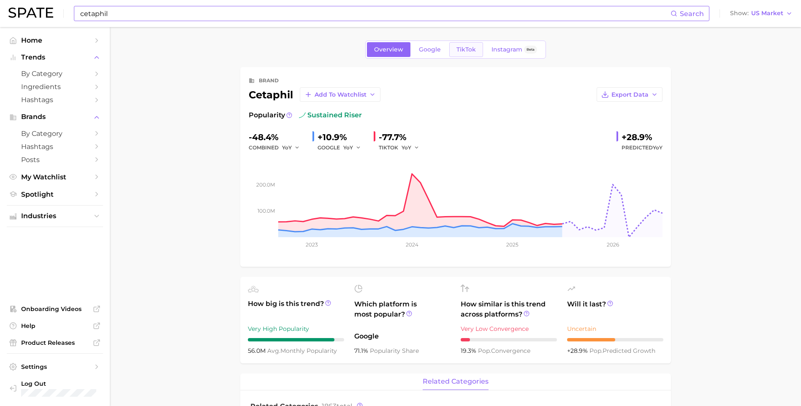
click at [455, 49] on link "TikTok" at bounding box center [466, 49] width 34 height 15
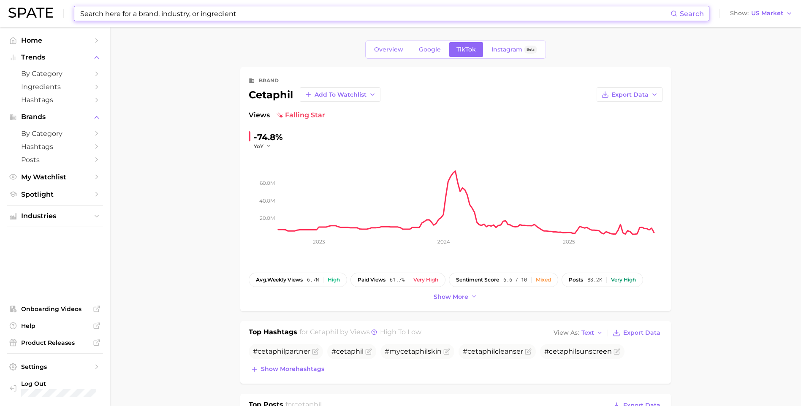
type input "cetaphil"
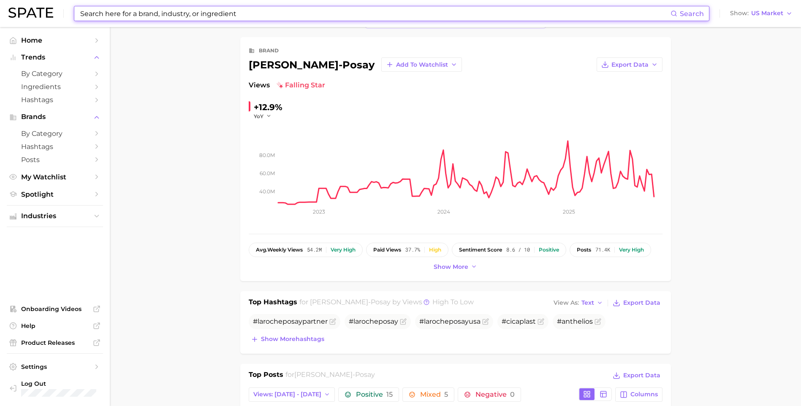
scroll to position [42, 0]
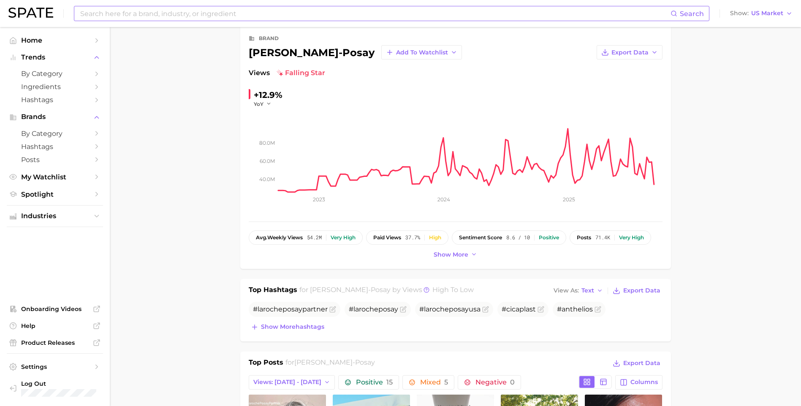
click at [462, 256] on span "Show more" at bounding box center [450, 254] width 35 height 7
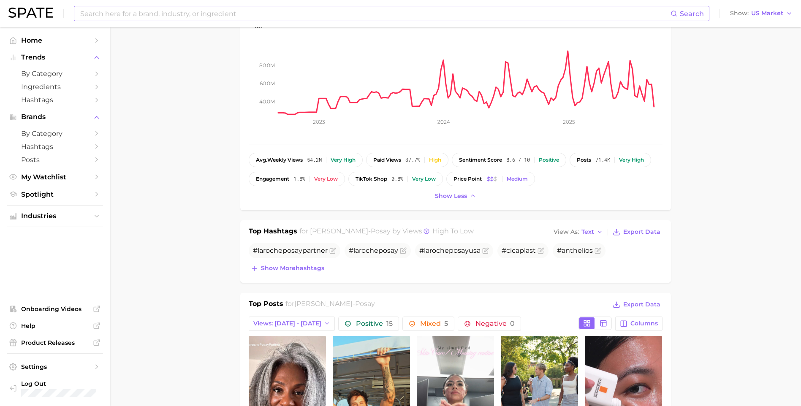
scroll to position [0, 0]
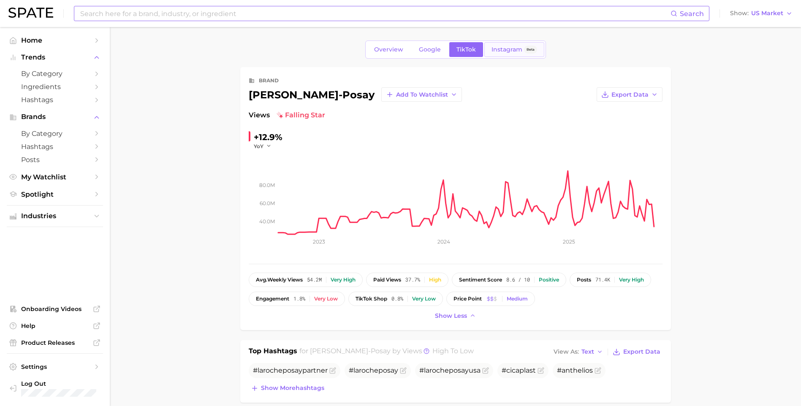
click at [493, 50] on span "Instagram" at bounding box center [506, 49] width 31 height 7
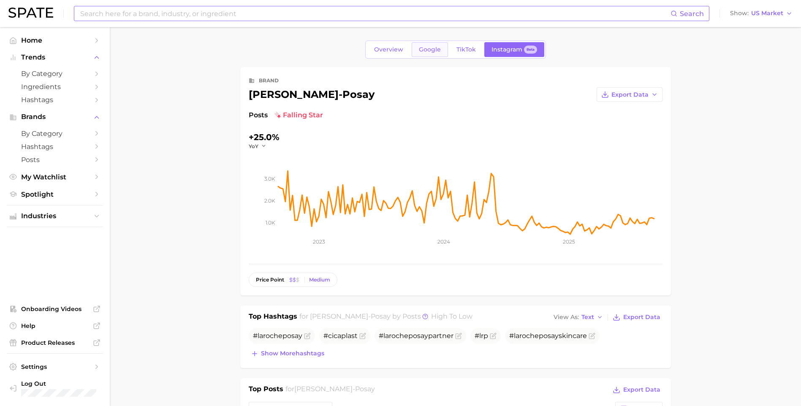
click at [436, 54] on link "Google" at bounding box center [430, 49] width 36 height 15
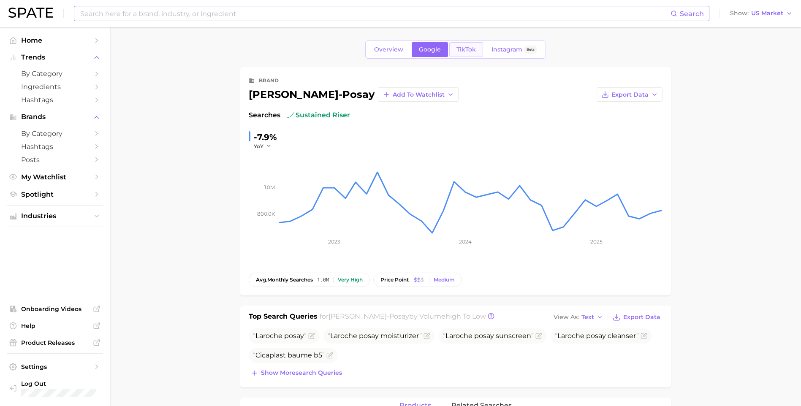
click at [463, 51] on span "TikTok" at bounding box center [465, 49] width 19 height 7
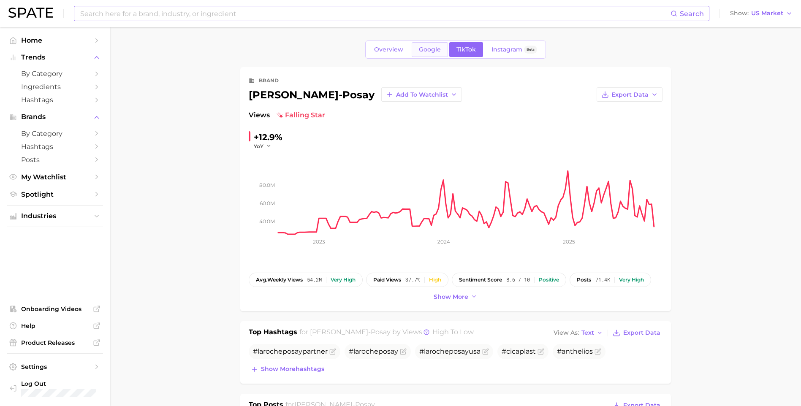
click at [439, 46] on span "Google" at bounding box center [430, 49] width 22 height 7
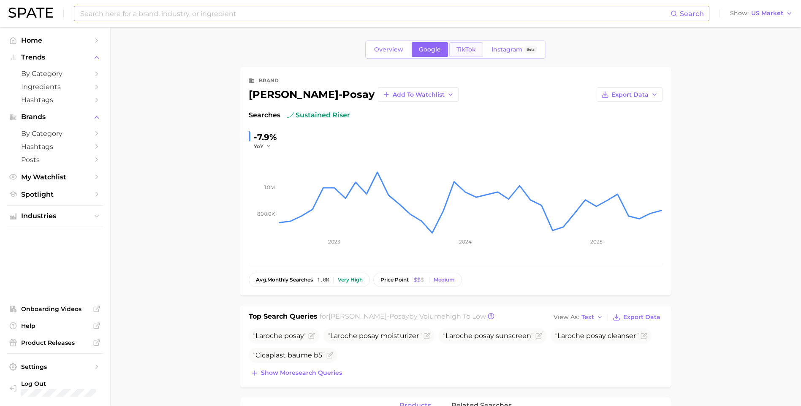
click at [458, 53] on link "TikTok" at bounding box center [466, 49] width 34 height 15
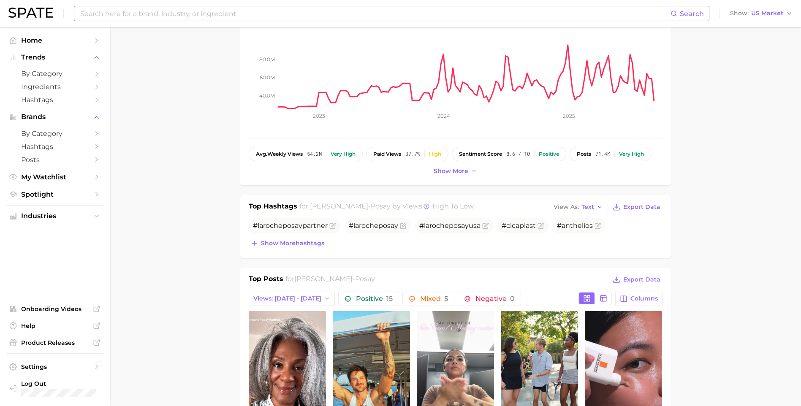
scroll to position [127, 0]
click at [450, 172] on span "Show more" at bounding box center [450, 170] width 35 height 7
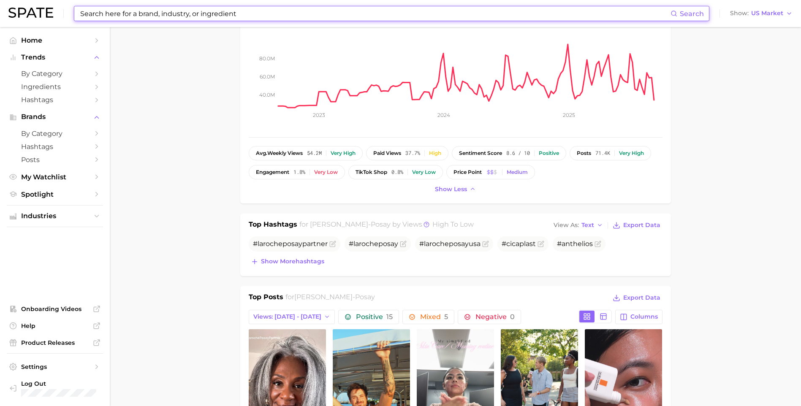
drag, startPoint x: 154, startPoint y: 14, endPoint x: 151, endPoint y: 11, distance: 4.5
click at [152, 12] on input at bounding box center [374, 13] width 591 height 14
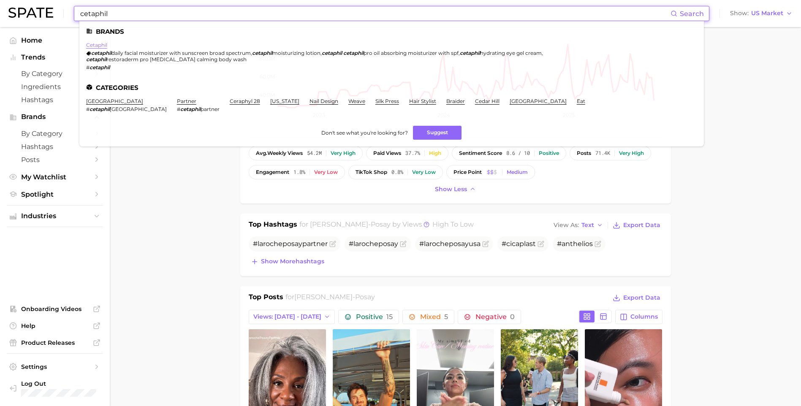
type input "cetaphil"
click at [106, 44] on link "cetaphil" at bounding box center [96, 45] width 21 height 6
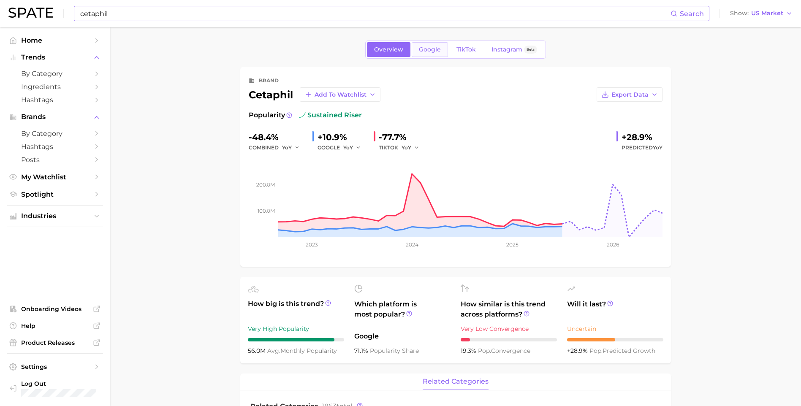
click at [430, 46] on span "Google" at bounding box center [430, 49] width 22 height 7
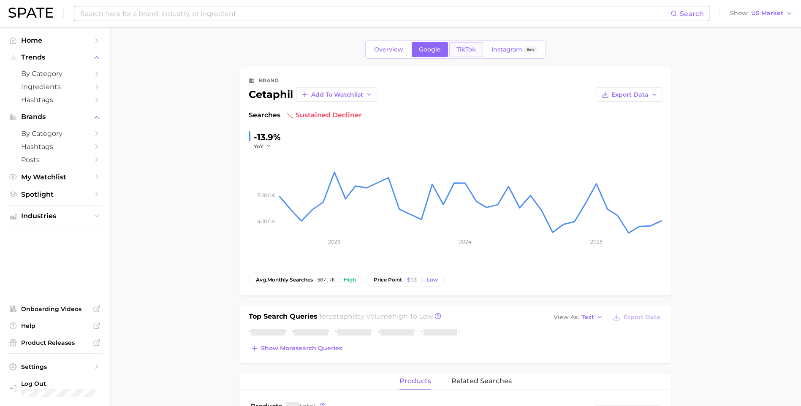
click at [472, 44] on link "TikTok" at bounding box center [466, 49] width 34 height 15
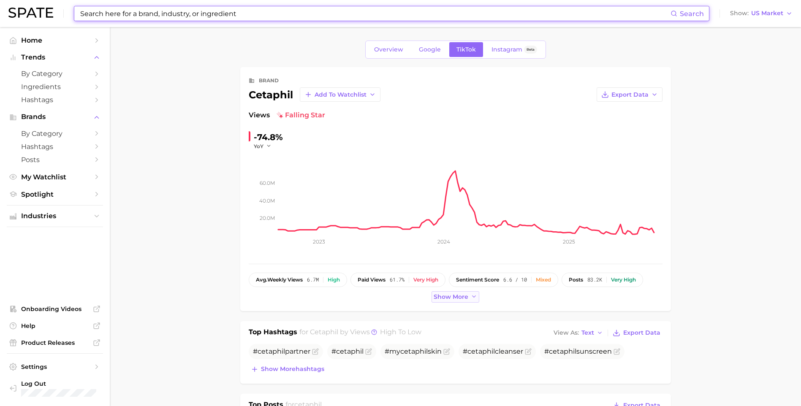
click at [459, 297] on span "Show more" at bounding box center [450, 296] width 35 height 7
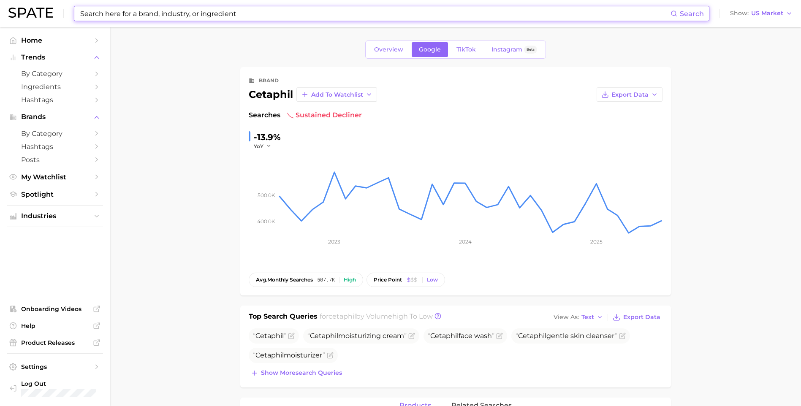
type input "cetaphil"
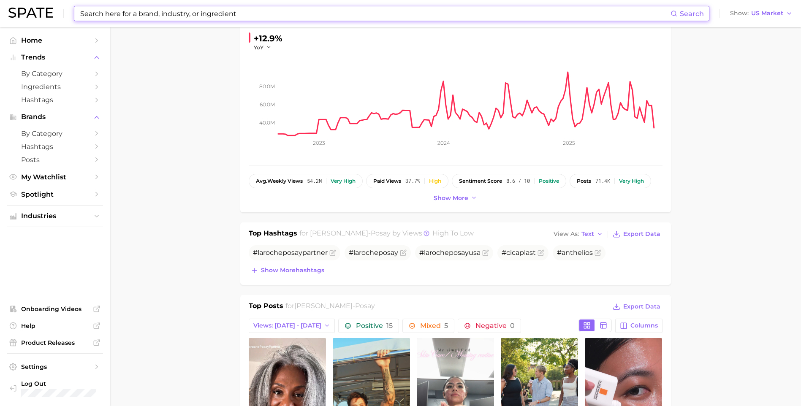
scroll to position [84, 0]
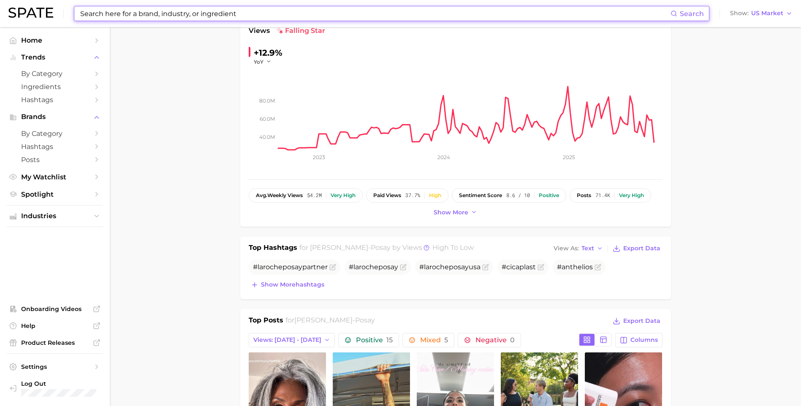
click at [446, 220] on div "brand la roche-posay Add to Watchlist Export Data Views falling star +12.9% YoY…" at bounding box center [455, 105] width 431 height 244
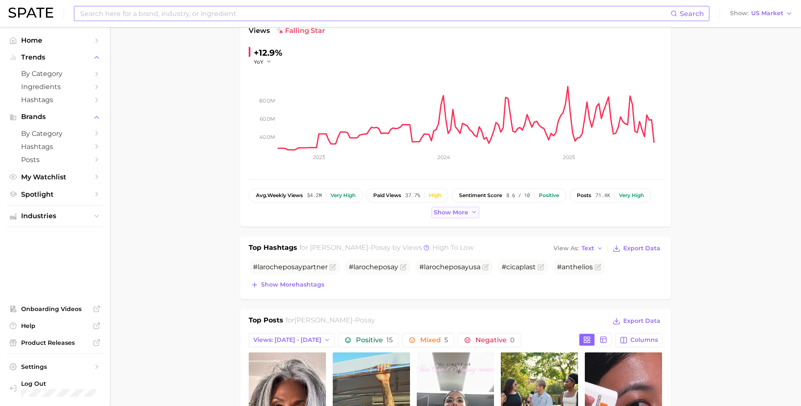
click at [448, 217] on button "Show more" at bounding box center [455, 212] width 48 height 11
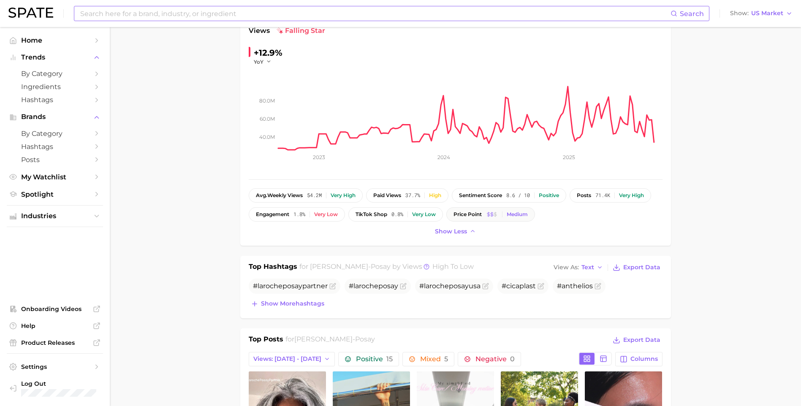
click at [448, 213] on button "price point Medium" at bounding box center [490, 214] width 89 height 14
click at [433, 198] on div "High" at bounding box center [435, 195] width 12 height 6
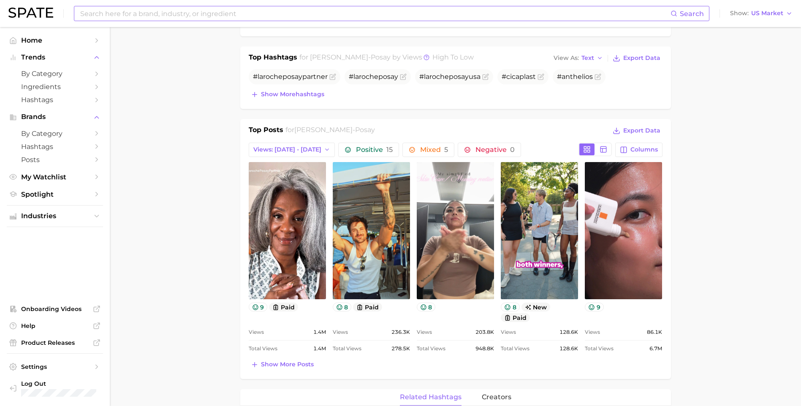
scroll to position [127, 0]
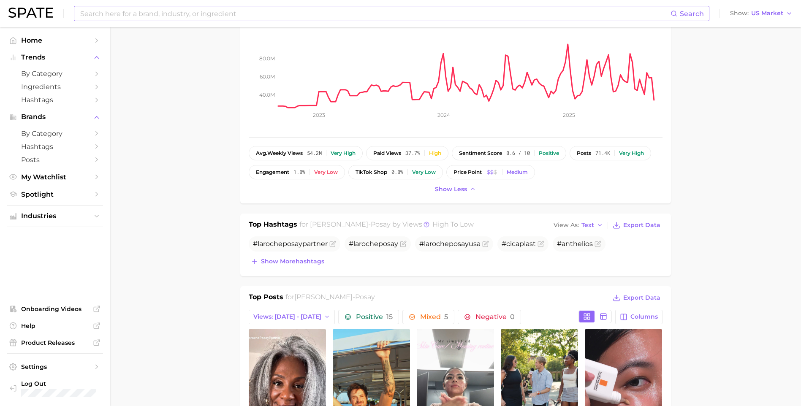
click at [168, 18] on input at bounding box center [374, 13] width 591 height 14
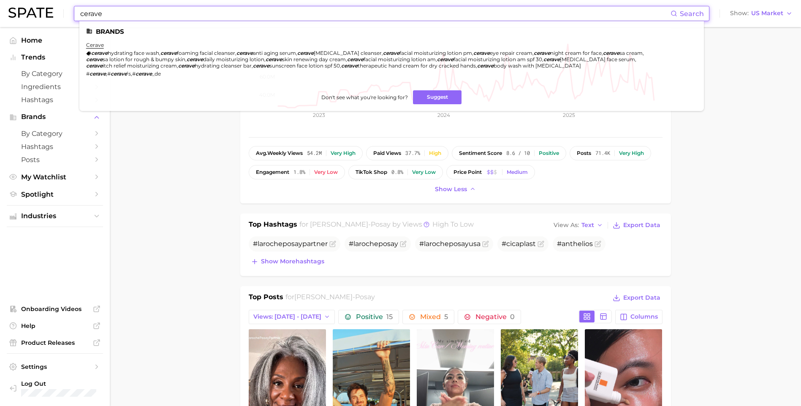
type input "cerave"
click at [91, 49] on li "cerave cerave hydrating face wash , cerave foaming facial cleanser , cerave ant…" at bounding box center [386, 59] width 601 height 35
click at [94, 41] on ul "Brands cerave cerave hydrating face wash , cerave foaming facial cleanser , cer…" at bounding box center [391, 66] width 624 height 90
drag, startPoint x: 94, startPoint y: 41, endPoint x: 96, endPoint y: 46, distance: 5.5
click at [96, 46] on link "cerave" at bounding box center [95, 45] width 18 height 6
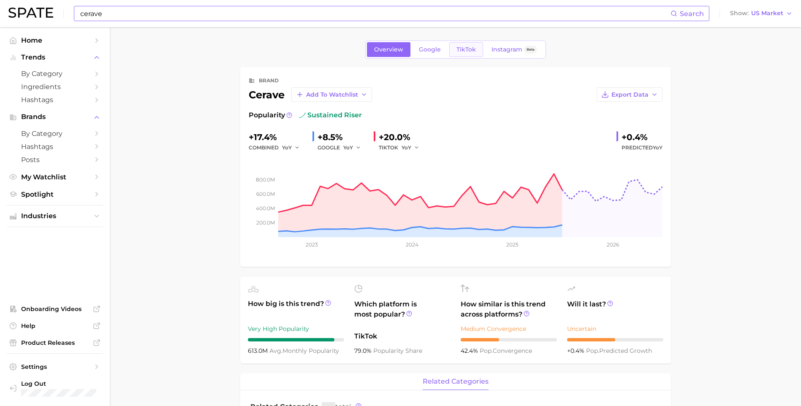
click at [465, 50] on span "TikTok" at bounding box center [465, 49] width 19 height 7
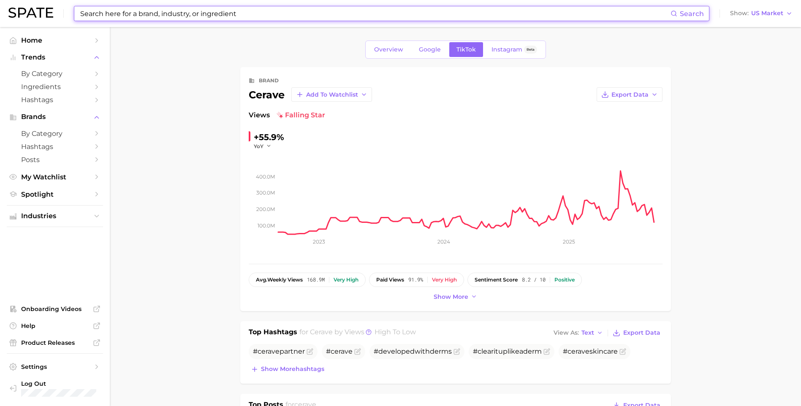
type input "cerave"
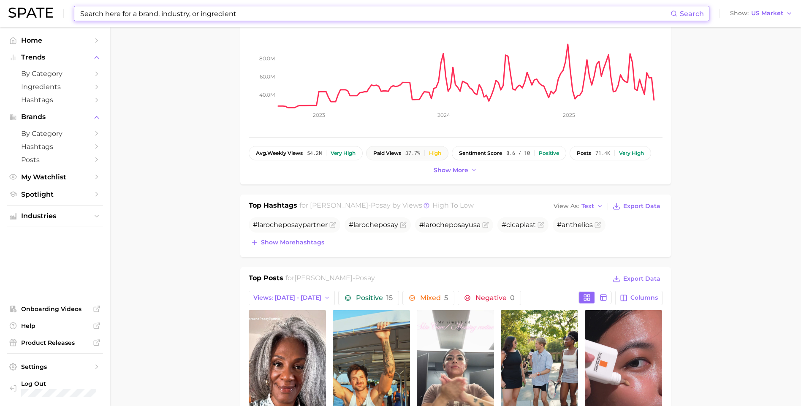
click at [404, 157] on button "paid views 37.7% High" at bounding box center [407, 153] width 82 height 14
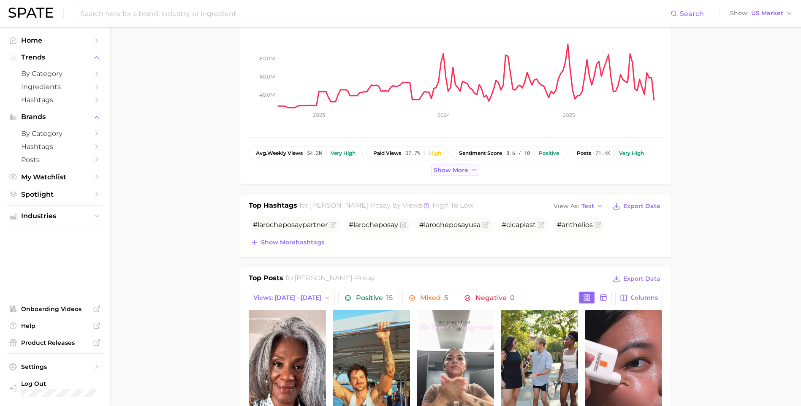
click at [453, 170] on span "Show more" at bounding box center [450, 170] width 35 height 7
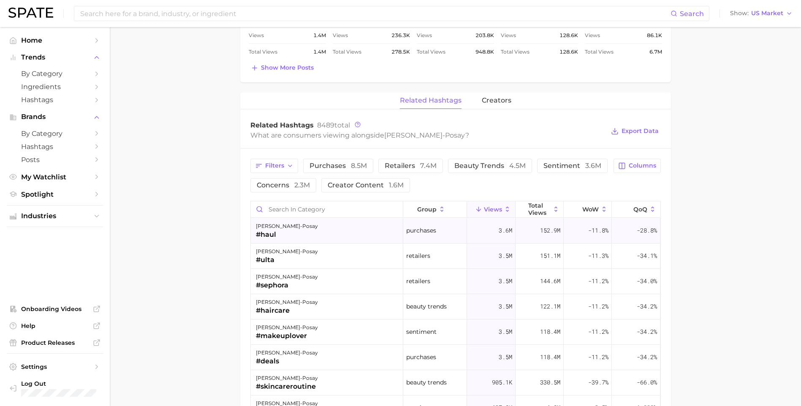
scroll to position [591, 0]
drag, startPoint x: 557, startPoint y: 170, endPoint x: 557, endPoint y: 174, distance: 4.2
click at [558, 170] on button "sentiment 3.6m" at bounding box center [572, 165] width 70 height 14
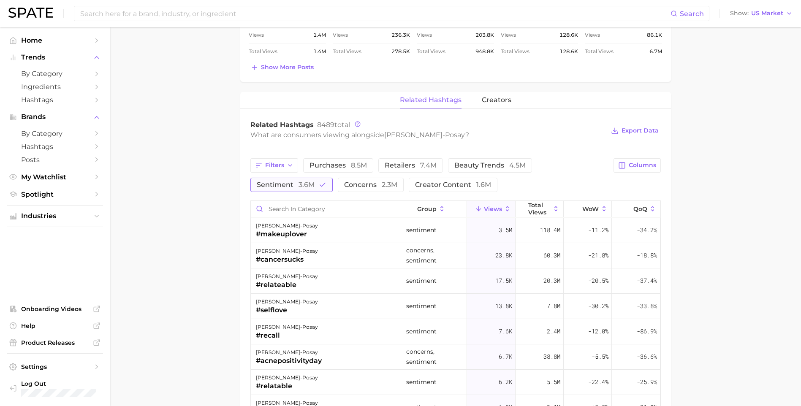
click at [287, 188] on button "sentiment 3.6m" at bounding box center [291, 185] width 82 height 14
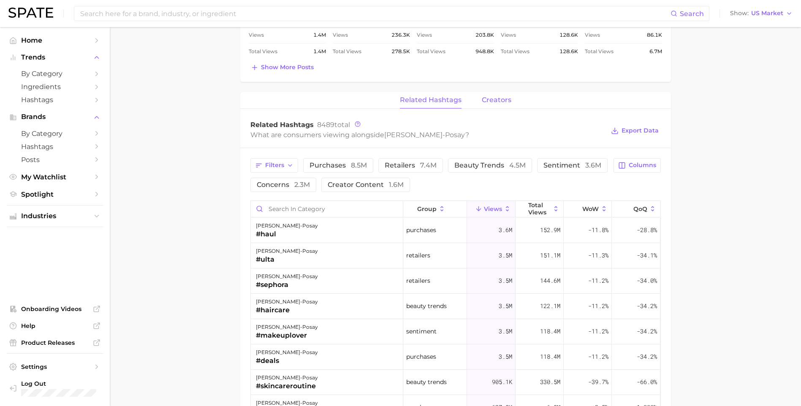
click at [509, 96] on span "creators" at bounding box center [497, 100] width 30 height 8
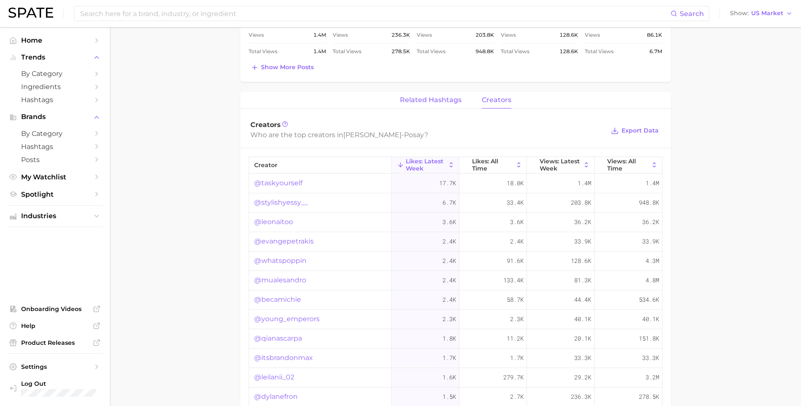
click at [446, 91] on div "brand la roche-posay Add to Watchlist Export Data Views falling star +12.9% YoY…" at bounding box center [455, 23] width 431 height 1095
drag, startPoint x: 446, startPoint y: 96, endPoint x: 444, endPoint y: 105, distance: 9.5
click at [447, 96] on button "related hashtags" at bounding box center [431, 100] width 62 height 16
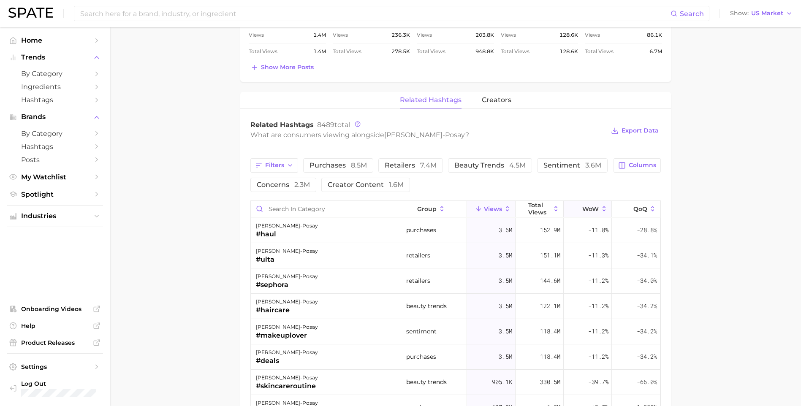
click at [588, 204] on button "WoW" at bounding box center [588, 209] width 48 height 16
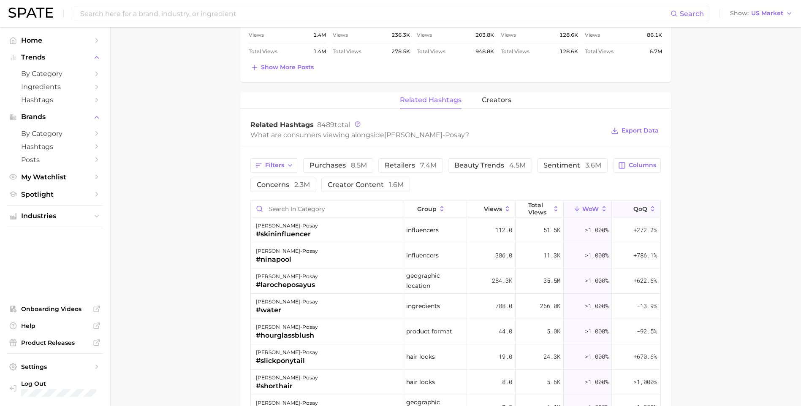
click at [626, 207] on button "QoQ" at bounding box center [636, 209] width 48 height 16
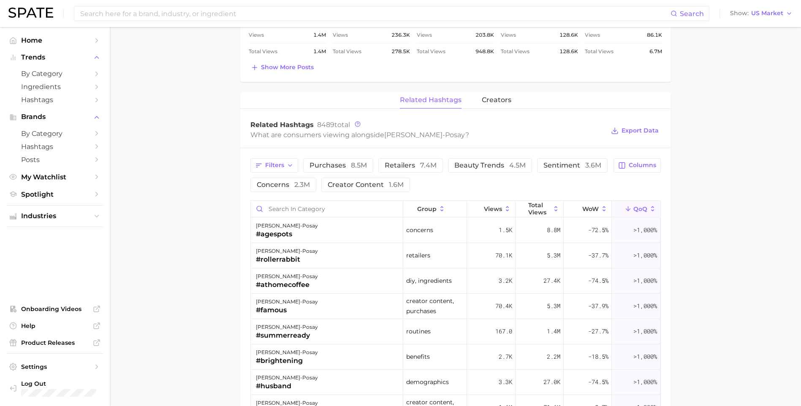
scroll to position [675, 0]
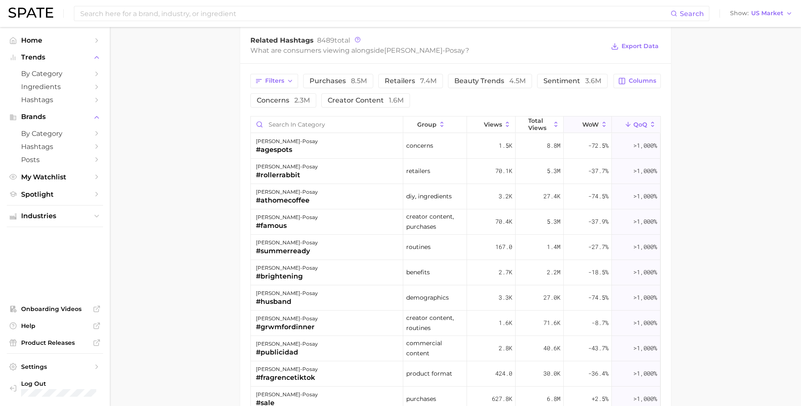
click at [600, 127] on icon at bounding box center [604, 125] width 8 height 8
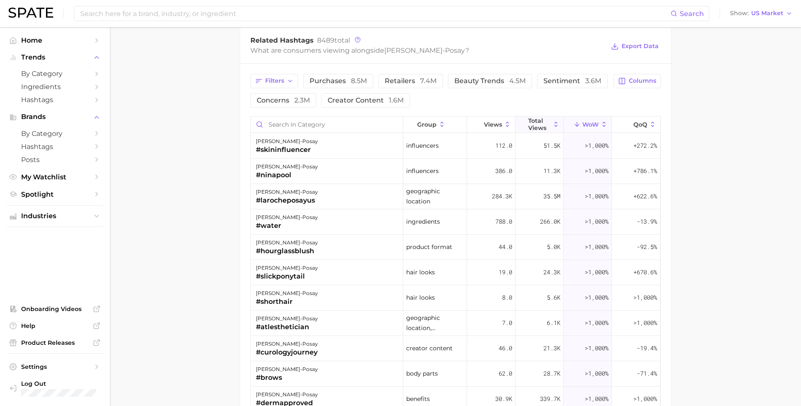
click at [528, 121] on span "Total Views" at bounding box center [539, 124] width 22 height 14
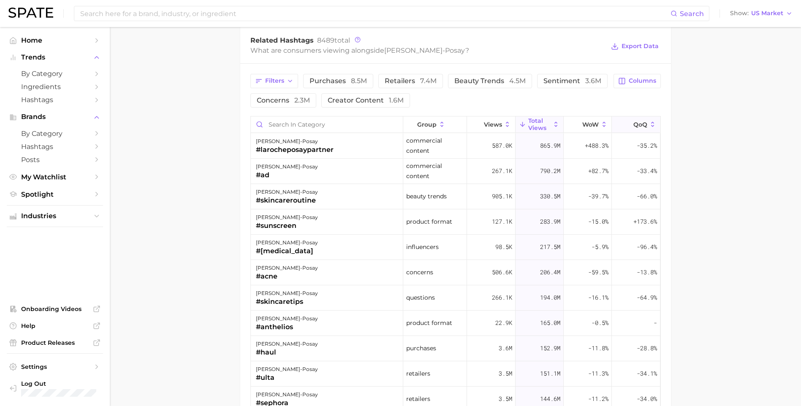
click at [633, 124] on span "QoQ" at bounding box center [640, 124] width 14 height 7
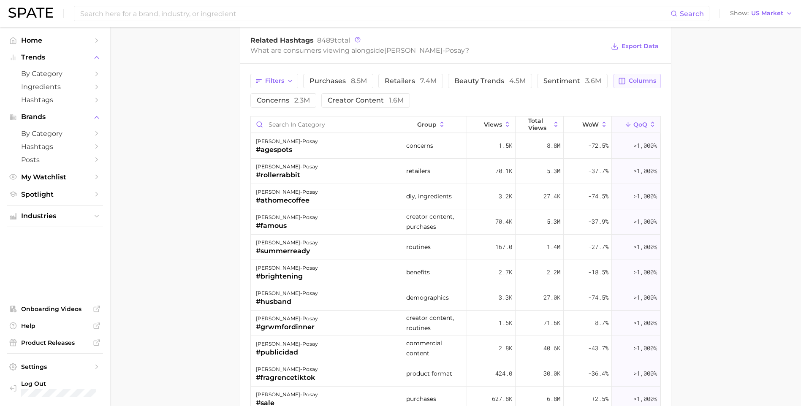
click at [643, 83] on span "Columns" at bounding box center [642, 80] width 27 height 7
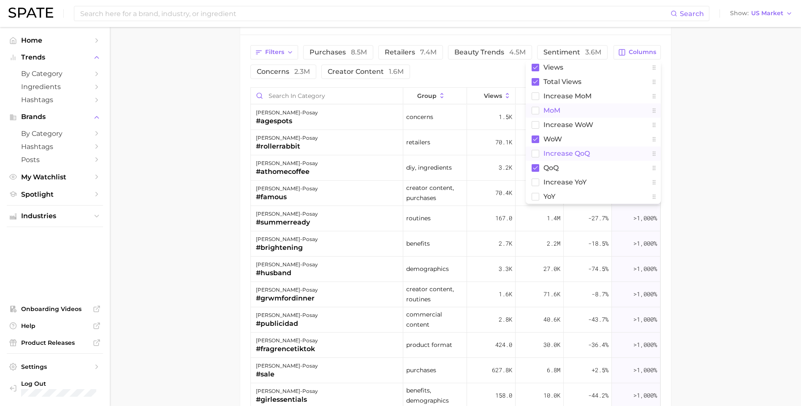
scroll to position [718, 0]
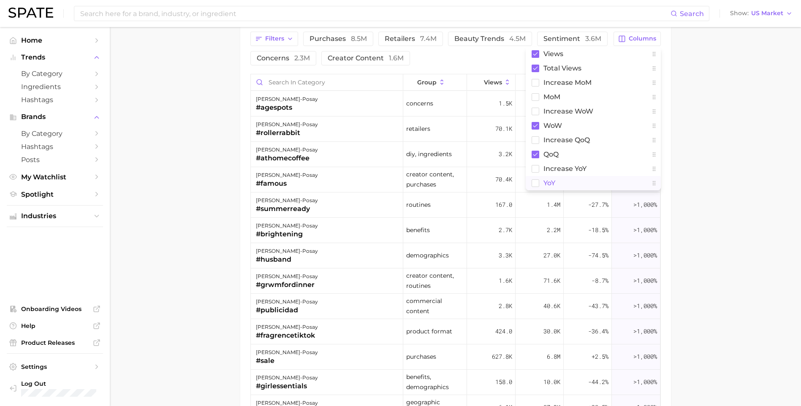
click at [537, 187] on button "YoY" at bounding box center [593, 183] width 135 height 14
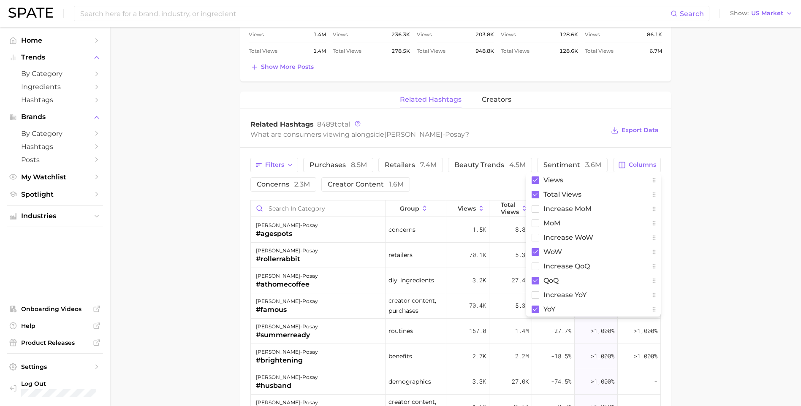
scroll to position [591, 0]
click at [545, 298] on span "increase YoY" at bounding box center [564, 295] width 43 height 7
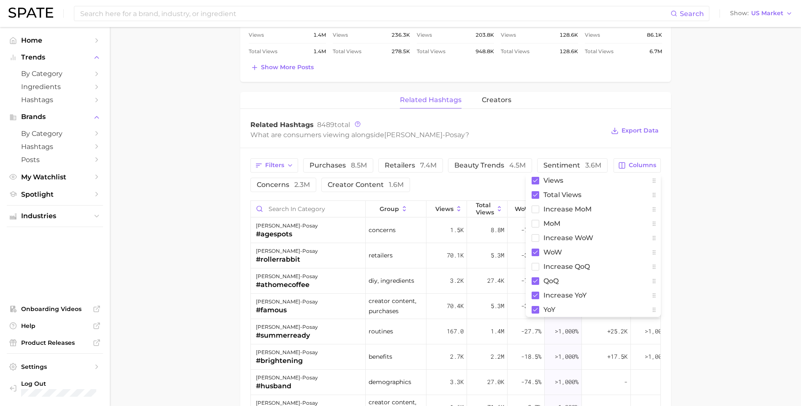
click at [717, 242] on main "Overview Google TikTok Instagram Beta brand la roche-posay Add to Watchlist Exp…" at bounding box center [455, 47] width 691 height 1223
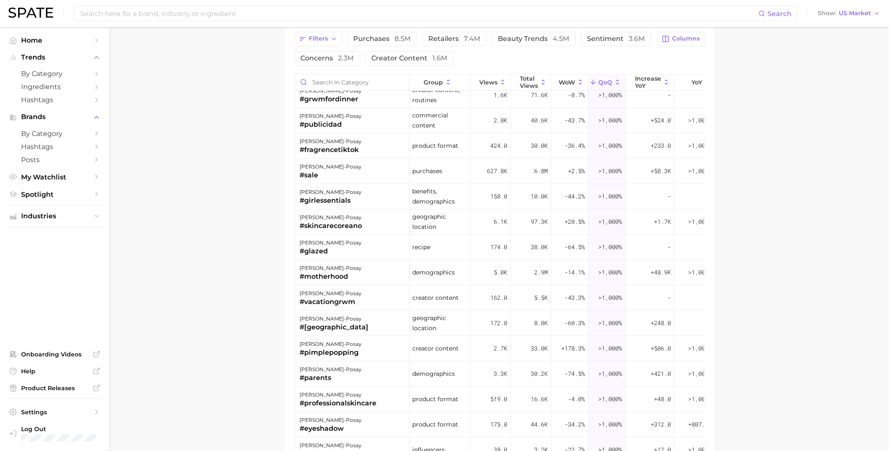
scroll to position [0, 0]
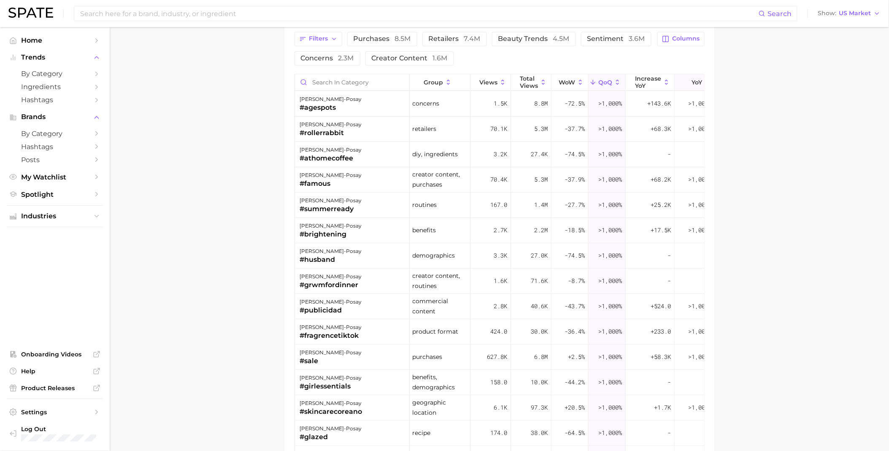
click at [688, 84] on icon at bounding box center [687, 83] width 8 height 8
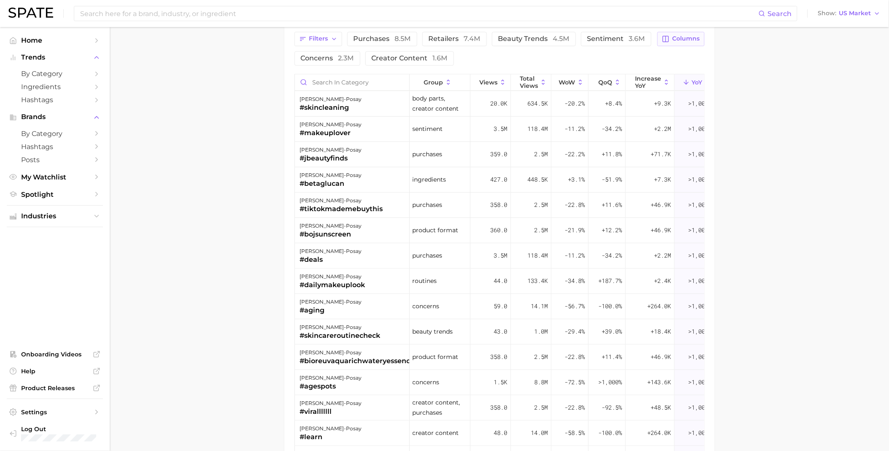
click at [686, 37] on span "Columns" at bounding box center [686, 38] width 27 height 7
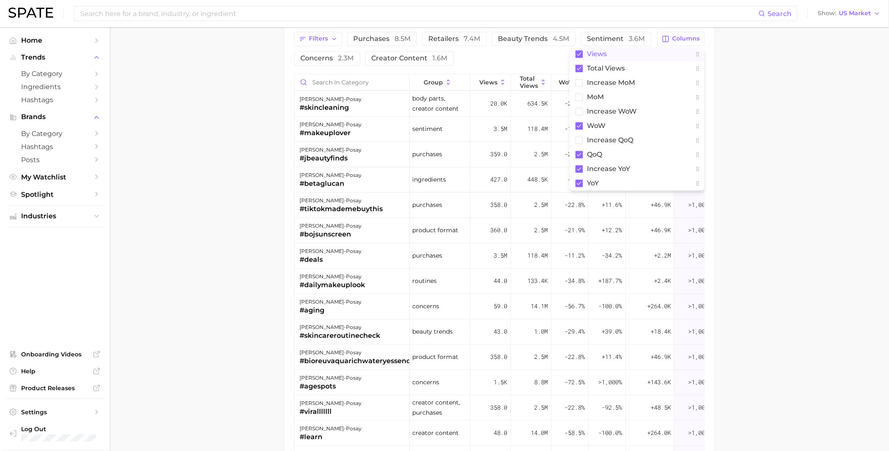
click at [580, 55] on icon at bounding box center [579, 53] width 5 height 3
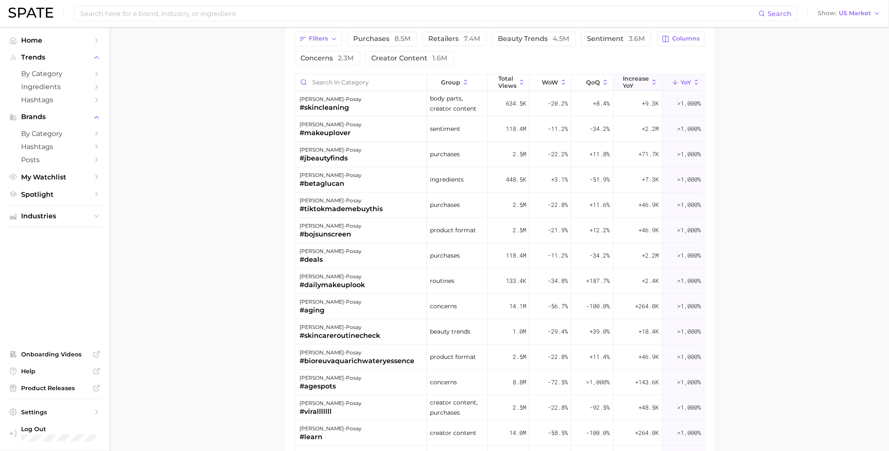
click at [640, 82] on span "increase YoY" at bounding box center [636, 82] width 26 height 14
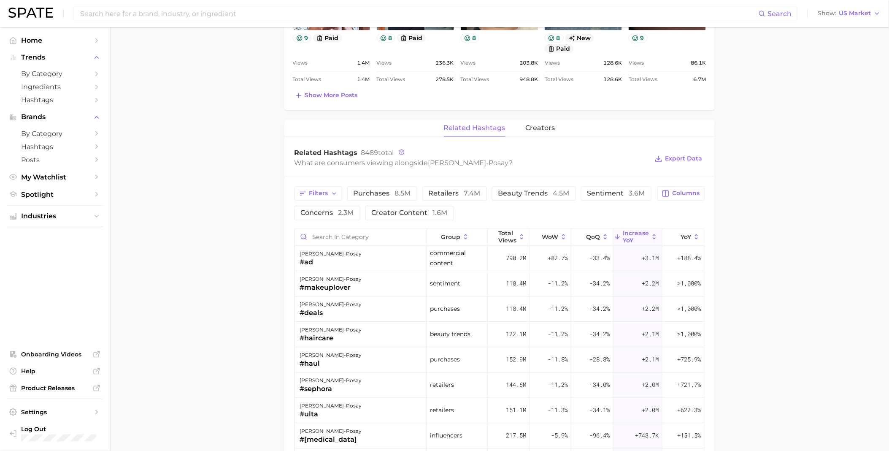
scroll to position [610, 0]
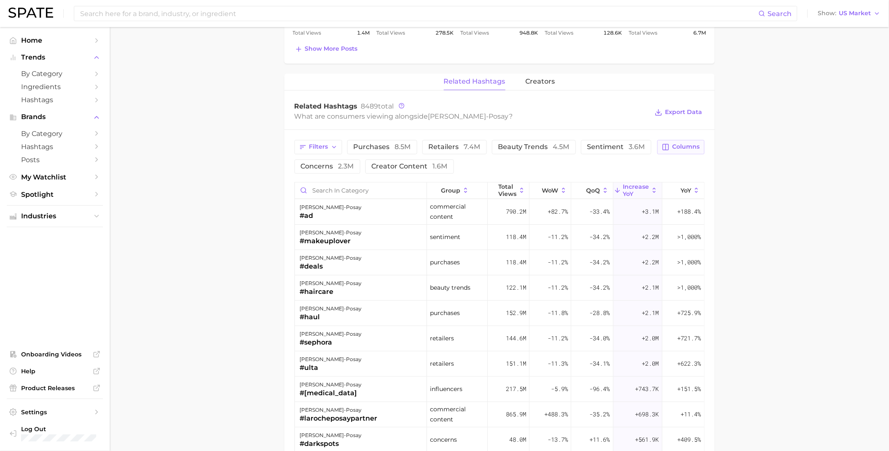
click at [682, 142] on button "Columns" at bounding box center [681, 147] width 47 height 14
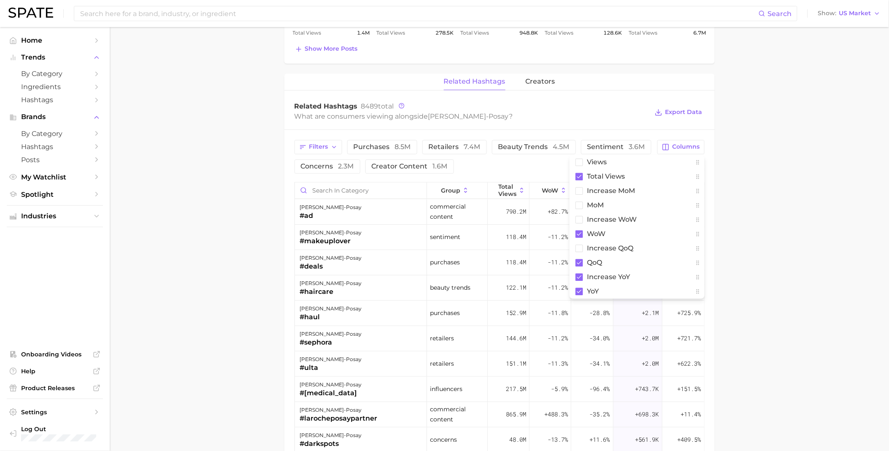
drag, startPoint x: 745, startPoint y: 194, endPoint x: 737, endPoint y: 196, distance: 7.8
click at [746, 194] on main "Overview Google TikTok Instagram Beta brand la roche-posay Add to Watchlist Exp…" at bounding box center [500, 51] width 780 height 1268
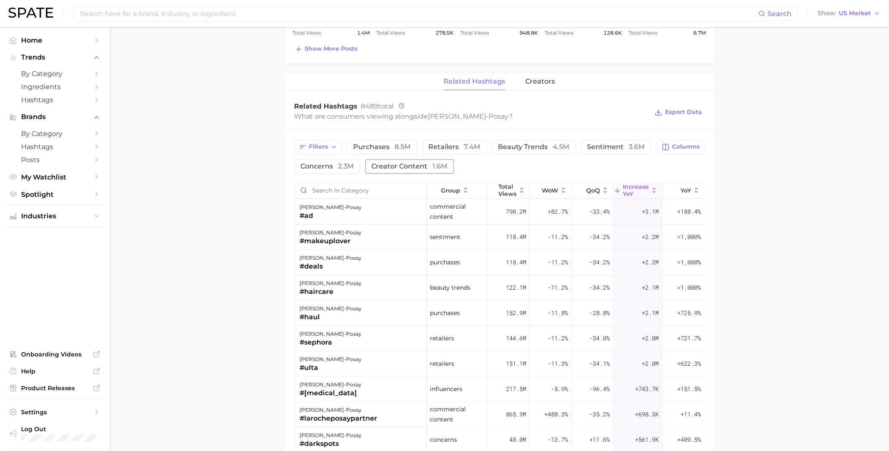
click at [404, 171] on button "creator content 1.6m" at bounding box center [410, 166] width 89 height 14
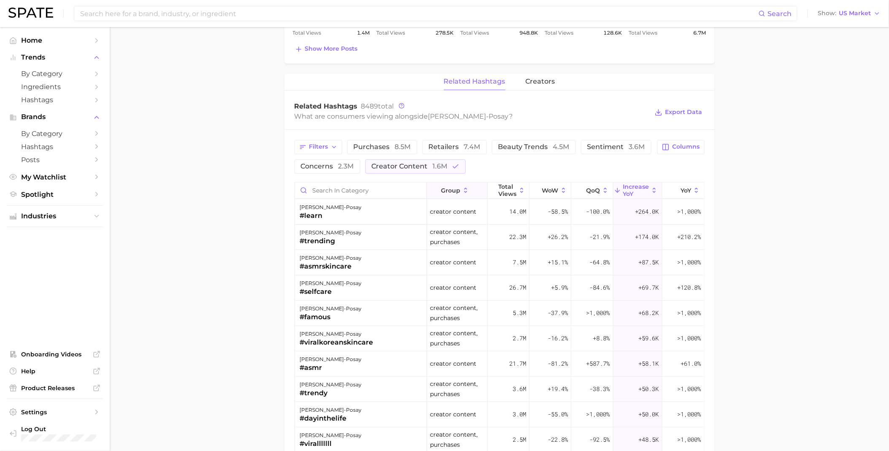
click at [462, 189] on icon at bounding box center [466, 191] width 8 height 8
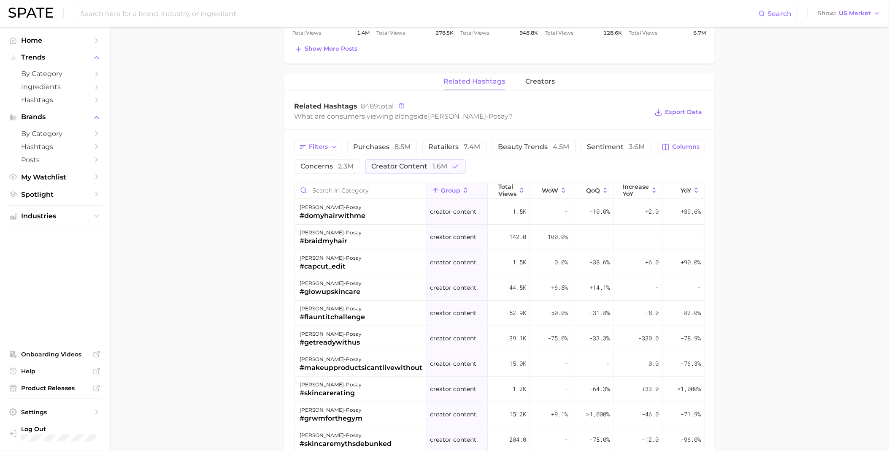
click at [462, 189] on icon at bounding box center [466, 191] width 8 height 8
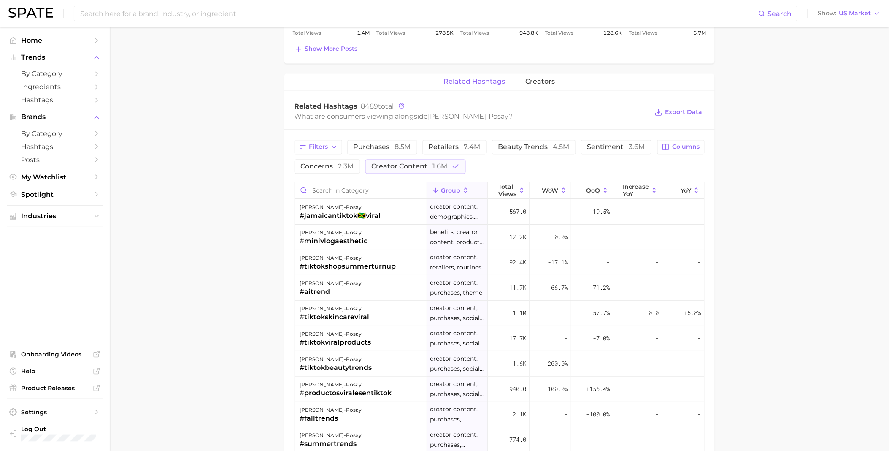
click at [466, 189] on button "group" at bounding box center [457, 190] width 61 height 16
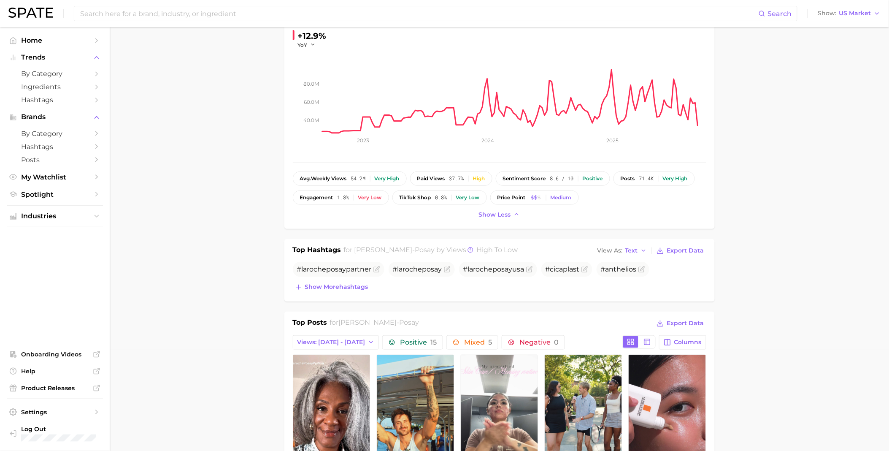
scroll to position [0, 0]
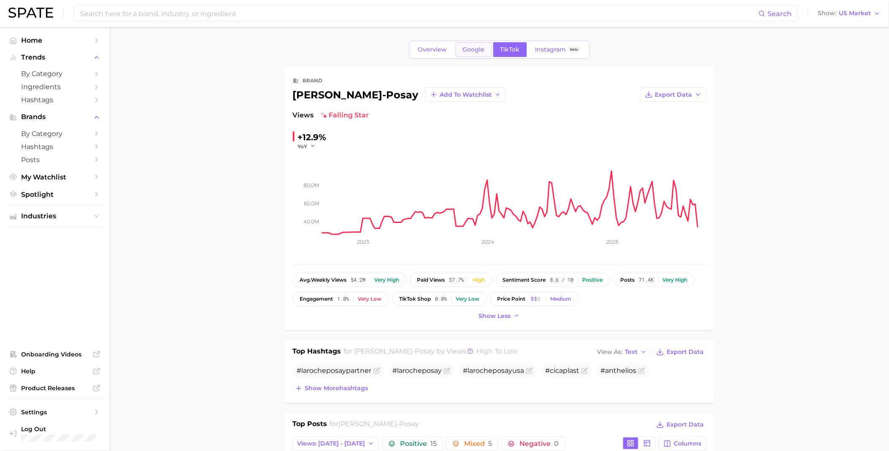
click at [490, 46] on link "Google" at bounding box center [474, 49] width 36 height 15
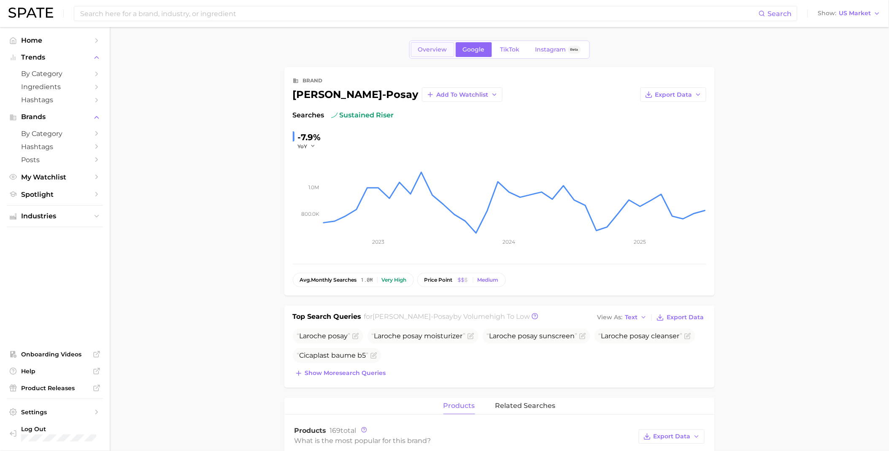
click at [449, 49] on link "Overview" at bounding box center [432, 49] width 43 height 15
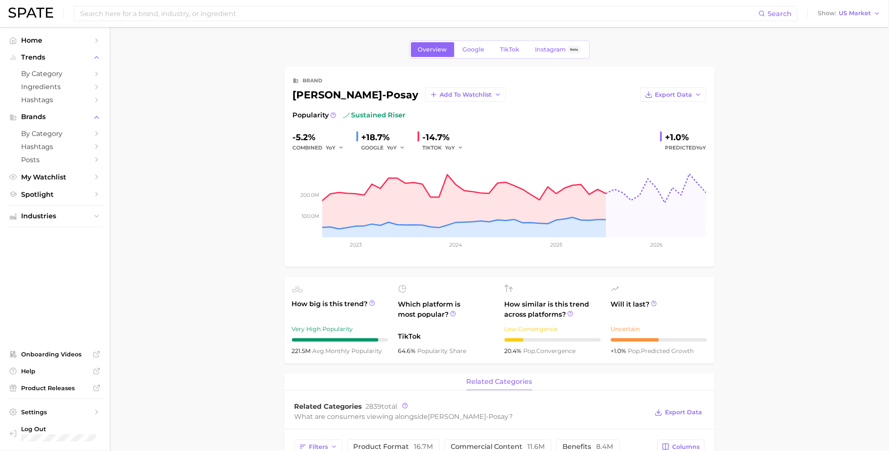
scroll to position [47, 0]
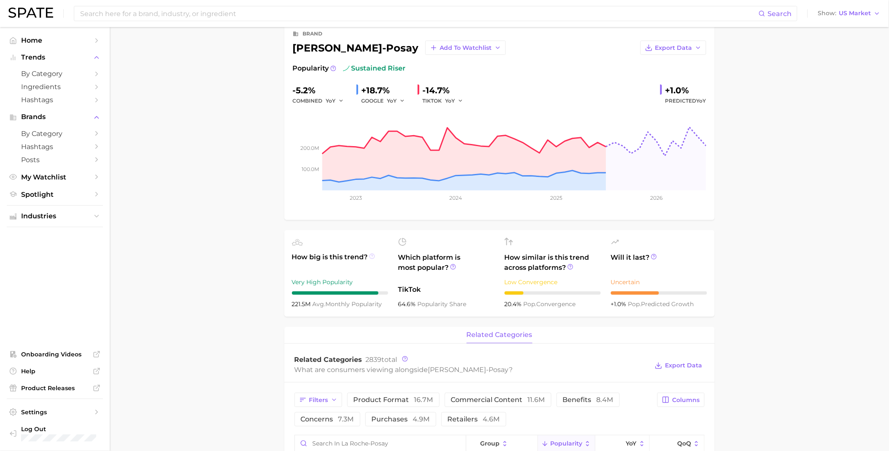
click at [373, 254] on icon at bounding box center [372, 256] width 6 height 6
click at [374, 257] on icon at bounding box center [372, 256] width 6 height 6
click at [456, 268] on circle at bounding box center [453, 266] width 5 height 5
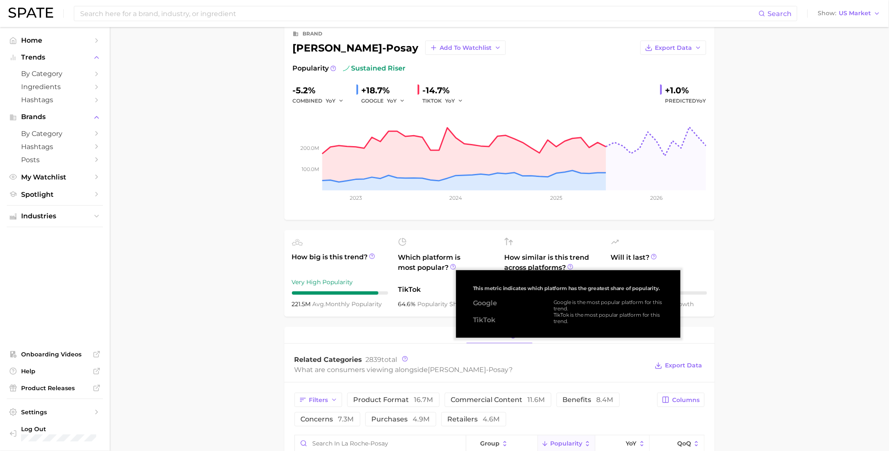
click at [420, 315] on ul "How big is this trend? Very High Popularity 221.5m avg. monthly popularity Whic…" at bounding box center [499, 273] width 431 height 87
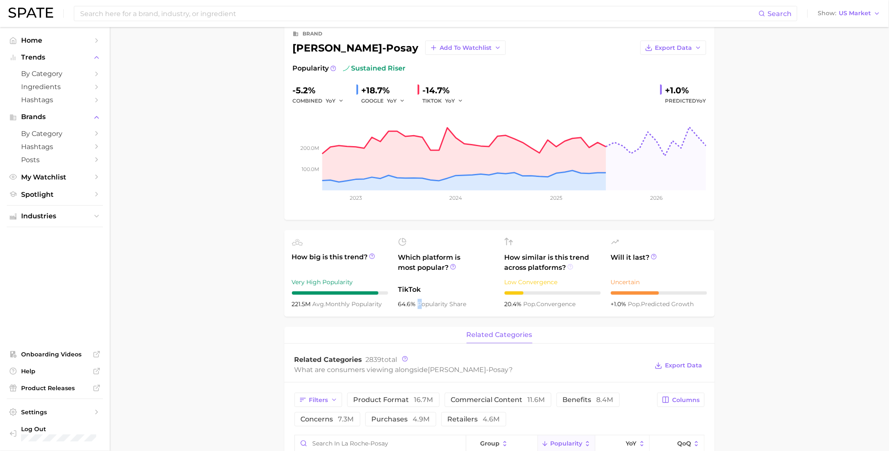
click at [570, 266] on icon at bounding box center [571, 267] width 6 height 6
click at [672, 306] on span "pop. predicted growth" at bounding box center [662, 304] width 66 height 8
click at [653, 255] on icon at bounding box center [654, 257] width 6 height 6
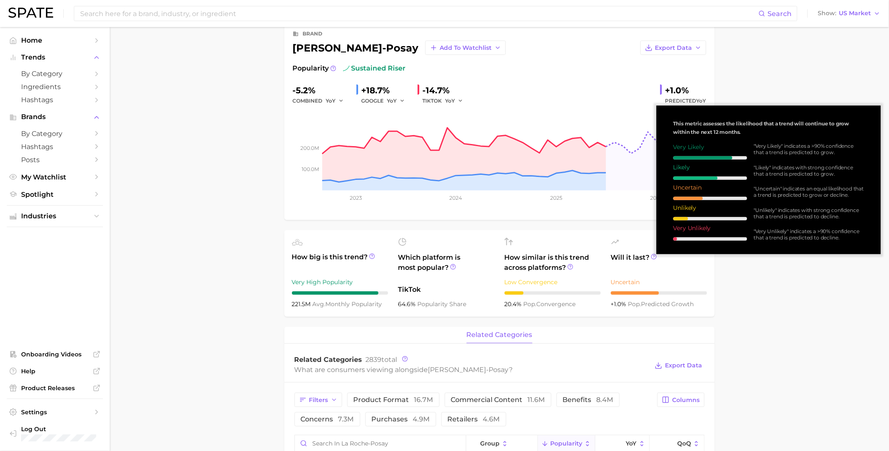
drag, startPoint x: 799, startPoint y: 284, endPoint x: 786, endPoint y: 292, distance: 15.0
click at [799, 284] on main "Overview Google TikTok Instagram Beta brand la roche-posay Add to Watchlist Exp…" at bounding box center [500, 459] width 780 height 958
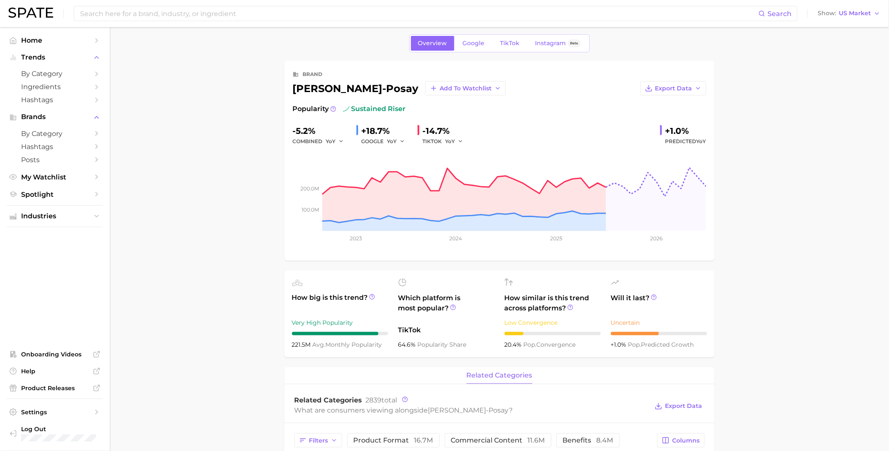
scroll to position [0, 0]
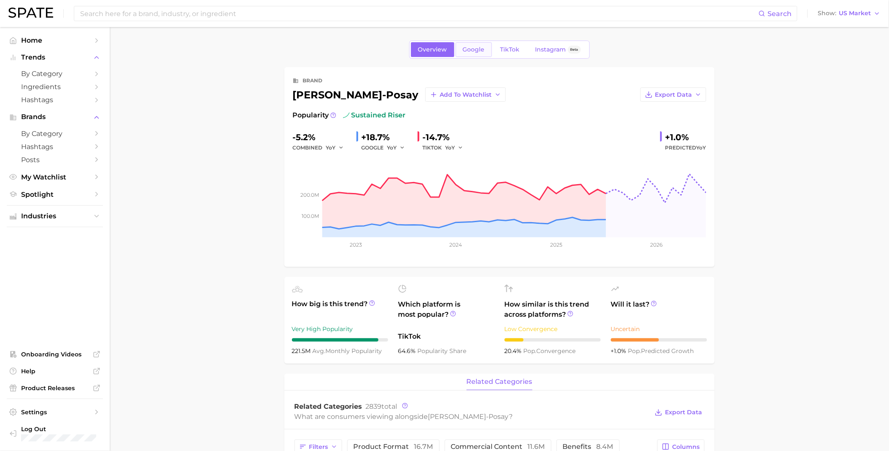
click at [469, 43] on link "Google" at bounding box center [474, 49] width 36 height 15
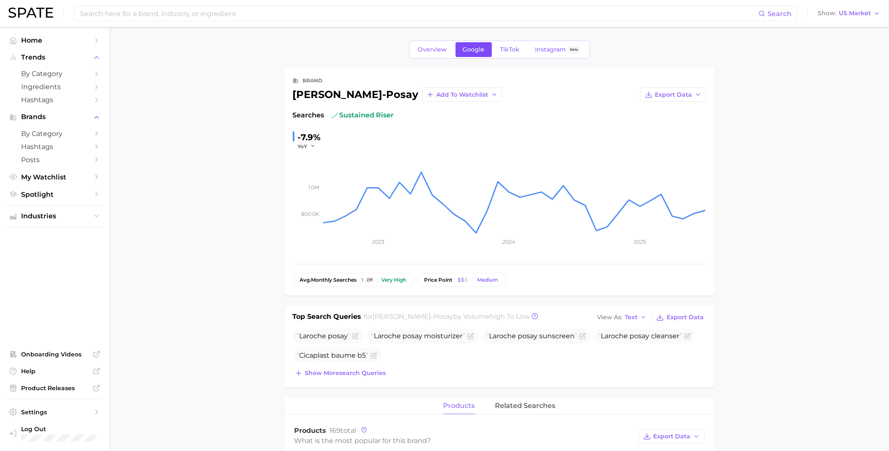
click at [470, 48] on span "Google" at bounding box center [474, 49] width 22 height 7
click at [515, 49] on span "TikTok" at bounding box center [510, 49] width 19 height 7
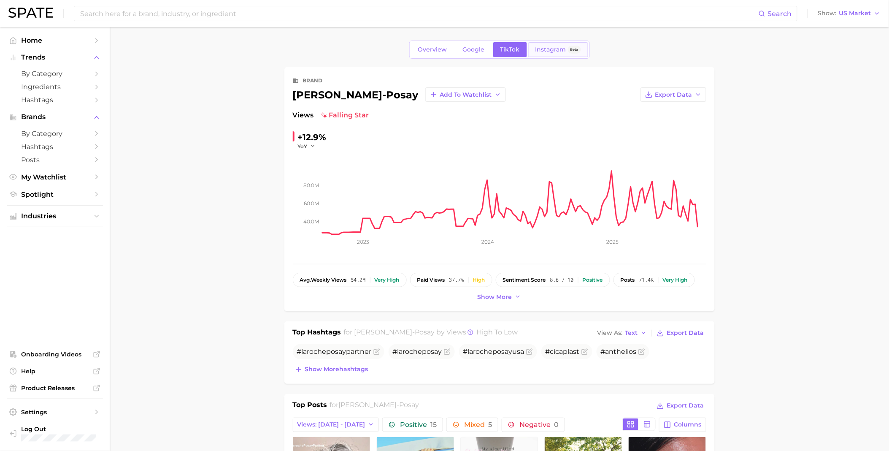
click at [550, 52] on span "Instagram" at bounding box center [551, 49] width 31 height 7
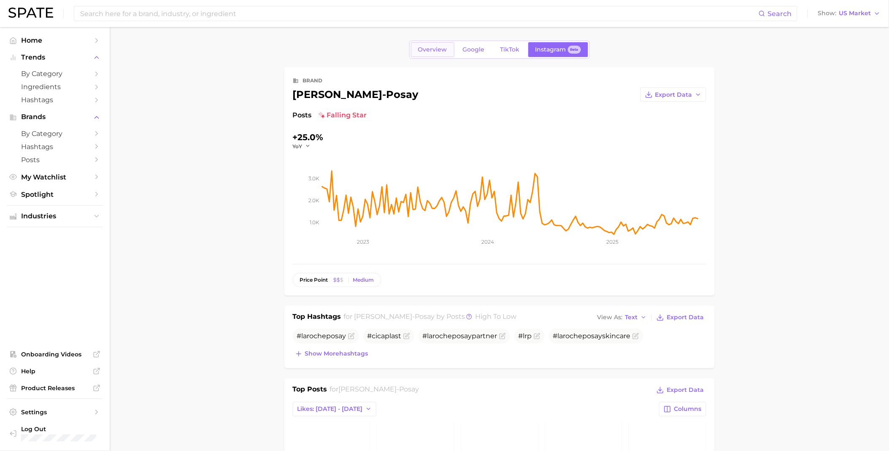
click at [425, 49] on span "Overview" at bounding box center [432, 49] width 29 height 7
